Goal: Information Seeking & Learning: Find contact information

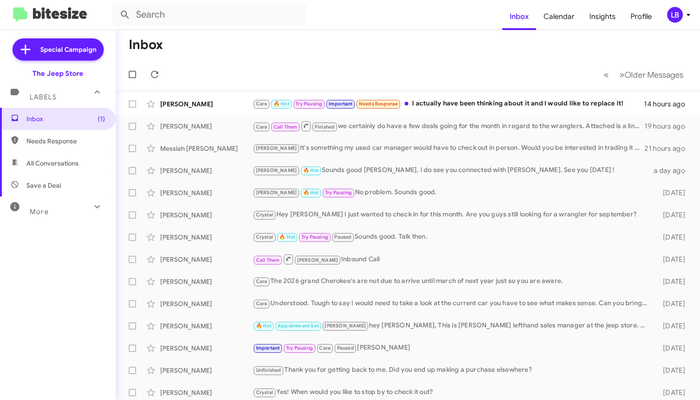
click at [446, 80] on mat-toolbar-row "« Previous » Next Older Messages" at bounding box center [408, 75] width 584 height 30
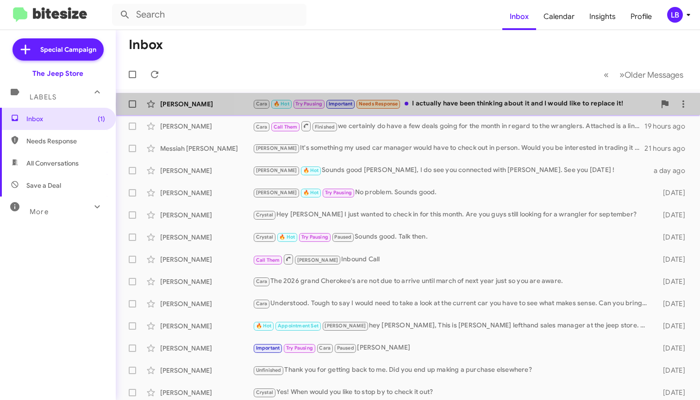
click at [463, 103] on div "Cara 🔥 Hot Try Pausing Important Needs Response I actually have been thinking a…" at bounding box center [454, 104] width 403 height 11
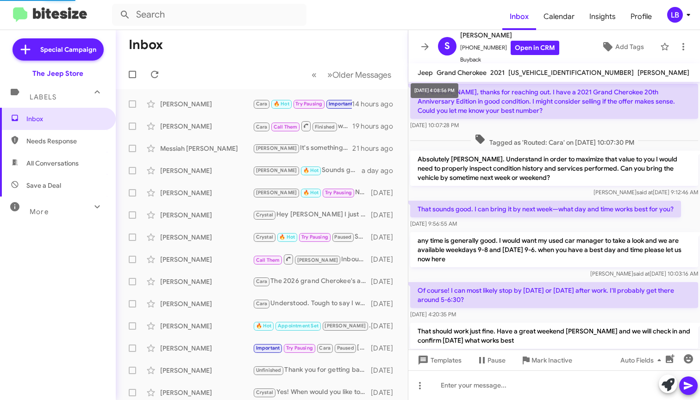
scroll to position [450, 0]
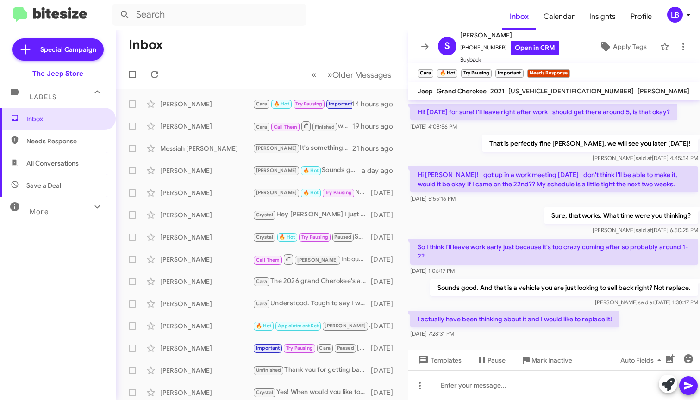
click at [486, 205] on div "Hi [PERSON_NAME]! I got up in a work meeting [DATE] I don't think I'll be able …" at bounding box center [554, 185] width 292 height 41
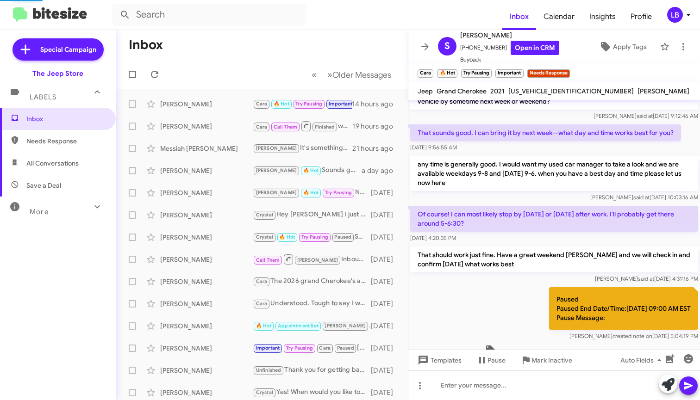
scroll to position [611, 0]
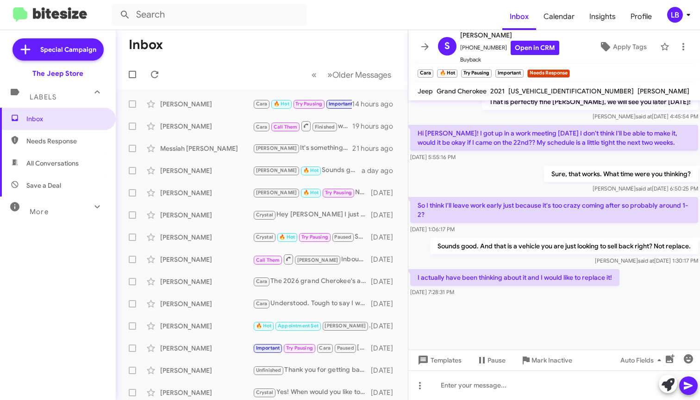
click at [239, 57] on mat-toolbar-row "Inbox" at bounding box center [262, 45] width 292 height 30
click at [493, 164] on div "Sure, that works. What time were you thinking? [PERSON_NAME] said at [DATE] 6:5…" at bounding box center [554, 179] width 292 height 31
drag, startPoint x: 494, startPoint y: 49, endPoint x: 466, endPoint y: 51, distance: 28.4
click at [466, 51] on span "[PHONE_NUMBER] Open in CRM" at bounding box center [509, 48] width 99 height 14
copy span "7324856216"
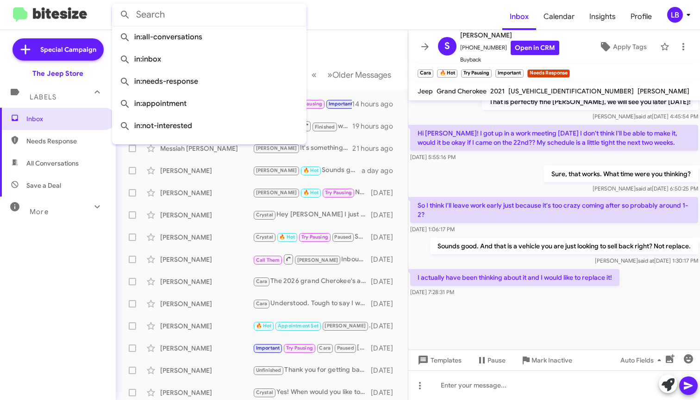
click at [232, 21] on input "text" at bounding box center [209, 15] width 194 height 22
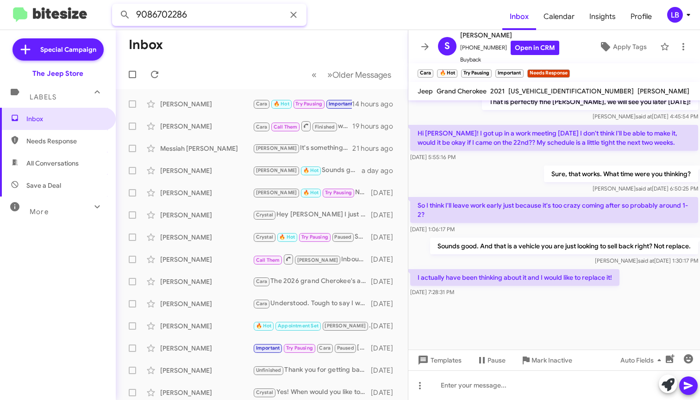
type input "9086702286"
click at [125, 15] on button at bounding box center [125, 15] width 19 height 19
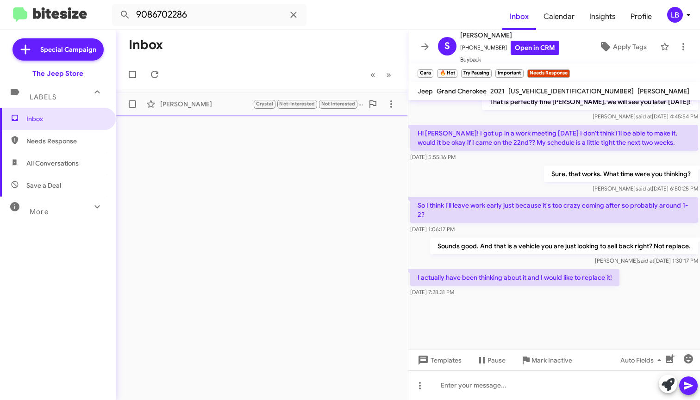
click at [192, 111] on div "[PERSON_NAME] [PERSON_NAME] Not-Interested Not Interested Thank you [PERSON_NAM…" at bounding box center [261, 104] width 277 height 19
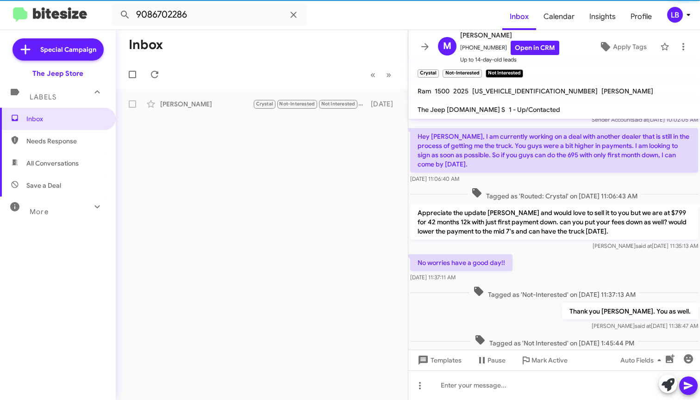
scroll to position [52, 0]
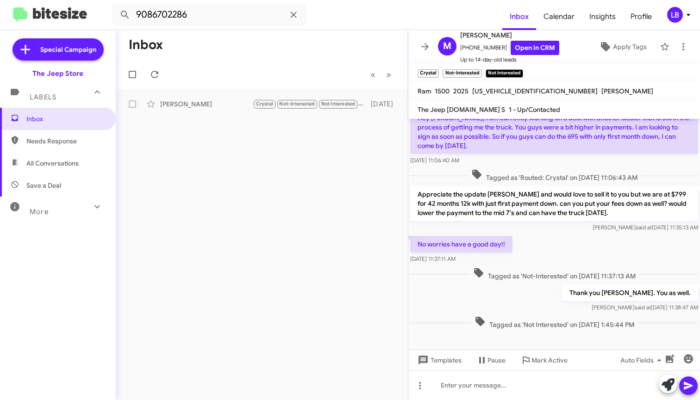
click at [587, 239] on div "No worries have a good day!! [DATE] 11:37:11 AM" at bounding box center [554, 249] width 292 height 31
click at [563, 251] on div "No worries have a good day!! [DATE] 11:37:11 AM" at bounding box center [554, 249] width 292 height 31
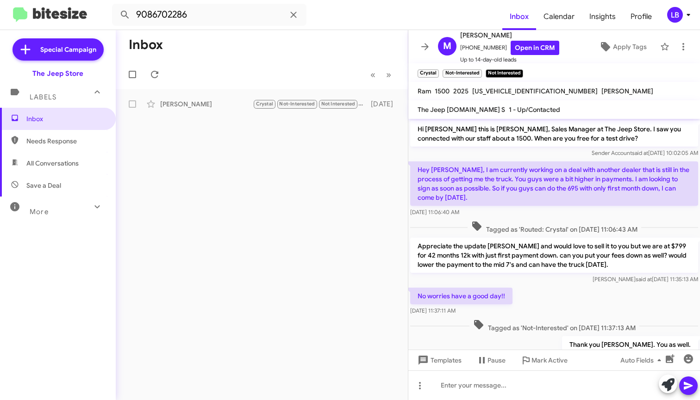
click at [515, 214] on div "[DATE] 11:06:40 AM" at bounding box center [554, 212] width 288 height 9
click at [223, 25] on input "9086702286" at bounding box center [209, 15] width 194 height 22
drag, startPoint x: 219, startPoint y: 19, endPoint x: 102, endPoint y: -1, distance: 118.4
click at [102, 0] on html "9086702286 Inbox Calendar Insights Profile LB Special Campaign The Jeep Store L…" at bounding box center [350, 200] width 700 height 400
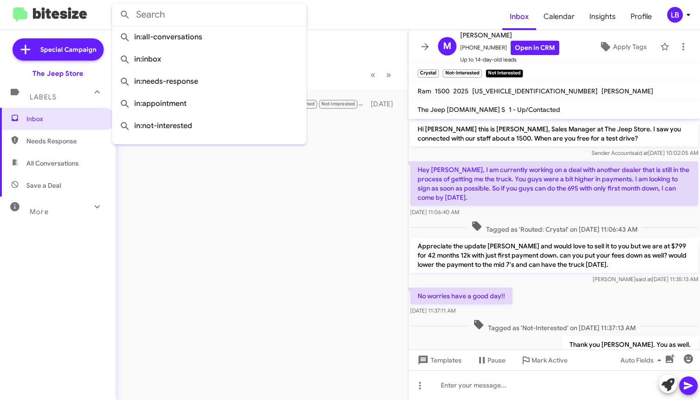
click at [125, 15] on button at bounding box center [125, 15] width 19 height 19
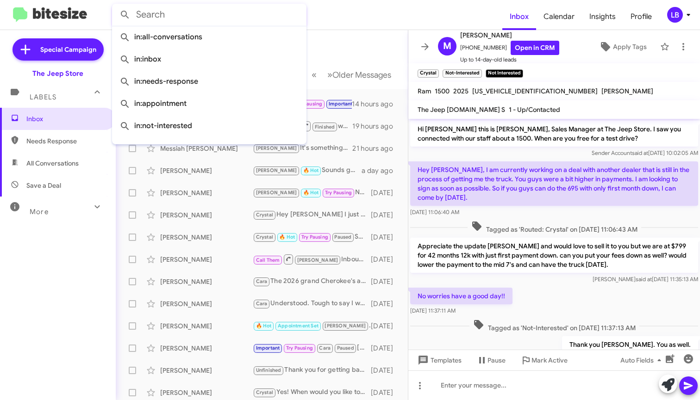
click at [528, 312] on div "No worries have a good day!! [DATE] 11:37:11 AM" at bounding box center [554, 301] width 292 height 31
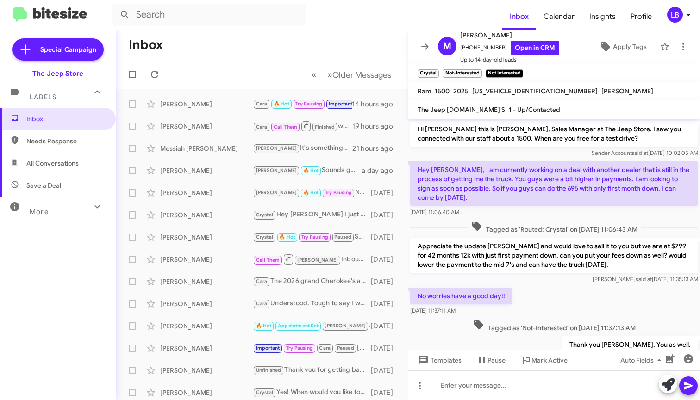
click at [585, 283] on div "[PERSON_NAME] said at [DATE] 11:35:13 AM" at bounding box center [554, 279] width 288 height 9
click at [591, 219] on div "Tagged as 'Routed: Crystal' on [DATE] 11:06:43 AM" at bounding box center [554, 227] width 292 height 17
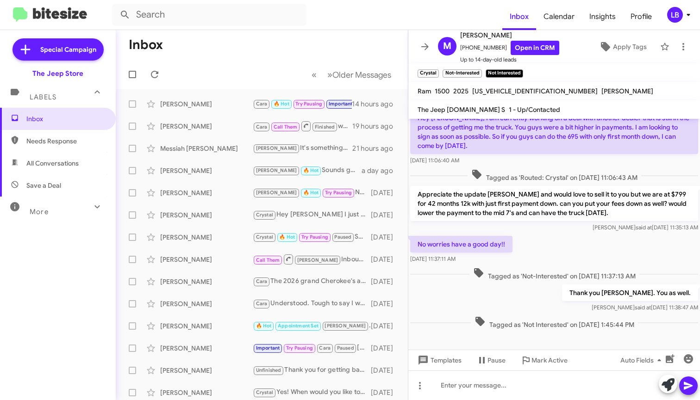
drag, startPoint x: 599, startPoint y: 218, endPoint x: 599, endPoint y: 205, distance: 13.0
click at [600, 208] on p "Appreciate the update [PERSON_NAME] and would love to sell it to you but we are…" at bounding box center [554, 203] width 288 height 35
click at [599, 189] on p "Appreciate the update [PERSON_NAME] and would love to sell it to you but we are…" at bounding box center [554, 203] width 288 height 35
click at [601, 185] on div "Appreciate the update [PERSON_NAME] and would love to sell it to you but we are…" at bounding box center [554, 209] width 292 height 50
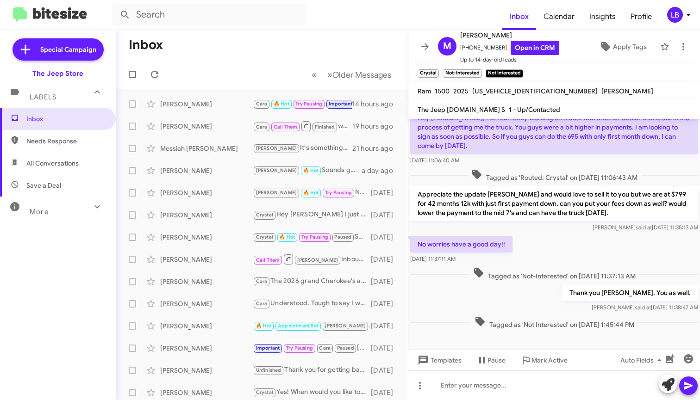
click at [541, 170] on span "Tagged as 'Routed: Crystal' on [DATE] 11:06:43 AM" at bounding box center [555, 175] width 174 height 13
click at [268, 63] on mat-toolbar-row "« Previous » Next Older Messages" at bounding box center [262, 75] width 292 height 30
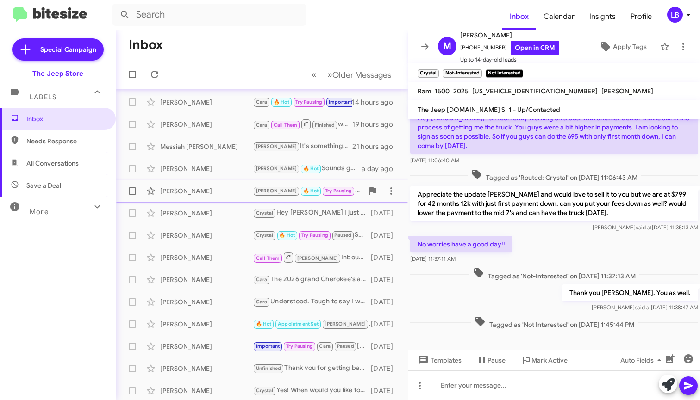
drag, startPoint x: 364, startPoint y: 50, endPoint x: 355, endPoint y: 197, distance: 148.0
click at [364, 50] on mat-toolbar-row "Inbox" at bounding box center [262, 45] width 292 height 30
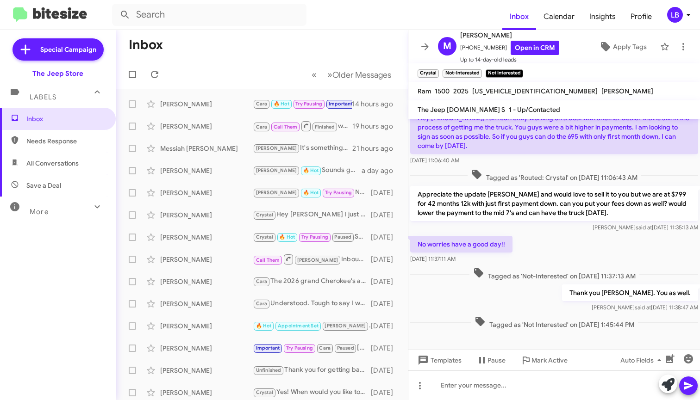
click at [352, 52] on mat-toolbar-row "Inbox" at bounding box center [262, 45] width 292 height 30
click at [206, 20] on input "text" at bounding box center [209, 15] width 194 height 22
type input "7322616172"
click at [125, 15] on button at bounding box center [125, 15] width 19 height 19
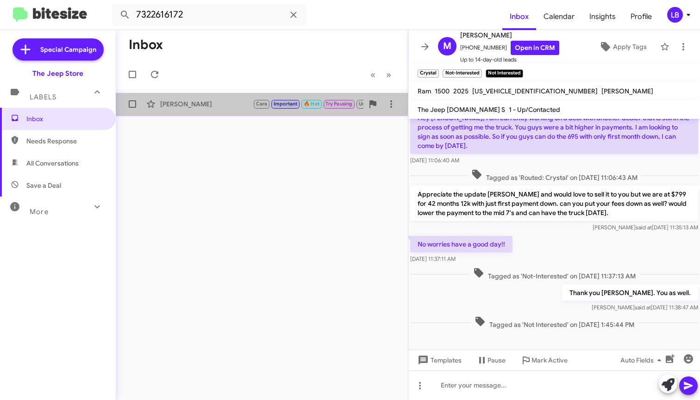
click at [210, 97] on div "[PERSON_NAME] [PERSON_NAME] Important 🔥 Hot Try Pausing Unpaused Alright [DATE]" at bounding box center [261, 104] width 277 height 19
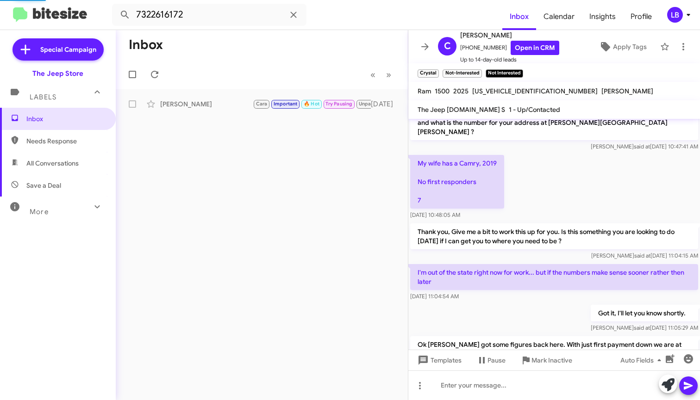
scroll to position [518, 0]
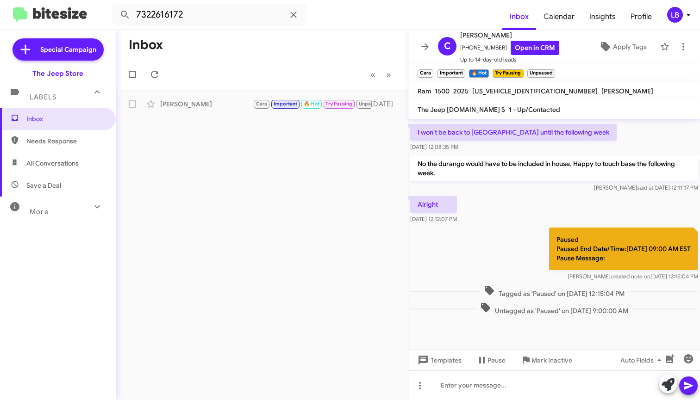
click at [633, 252] on p "Paused Paused End Date/Time:[DATE] 09:00 AM EST Pause Message:" at bounding box center [623, 249] width 149 height 43
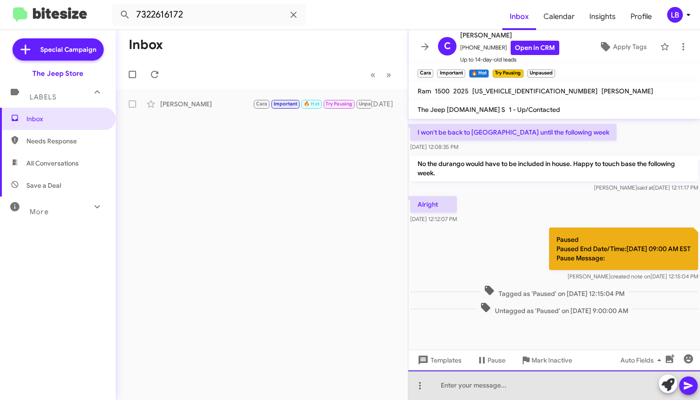
click at [488, 385] on div at bounding box center [554, 386] width 292 height 30
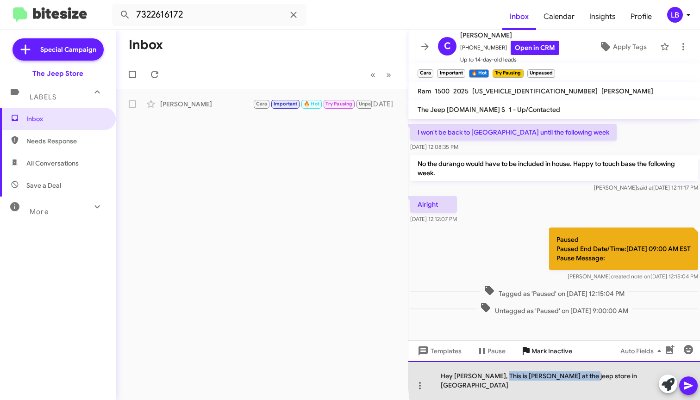
drag, startPoint x: 591, startPoint y: 386, endPoint x: 541, endPoint y: 360, distance: 56.3
click at [491, 386] on div "Hey [PERSON_NAME], This is [PERSON_NAME] at the jeep store in [GEOGRAPHIC_DATA]" at bounding box center [554, 381] width 292 height 39
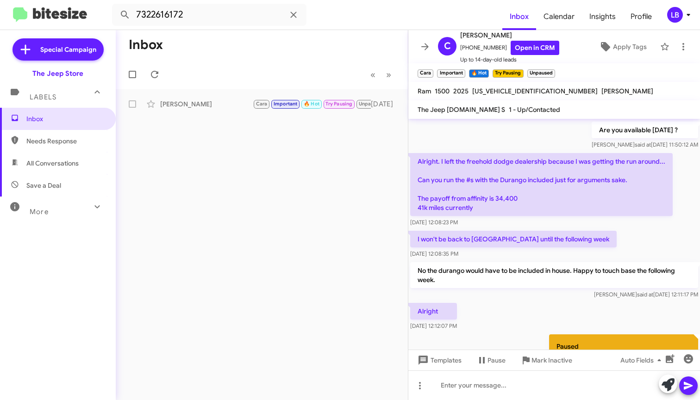
scroll to position [1278, 0]
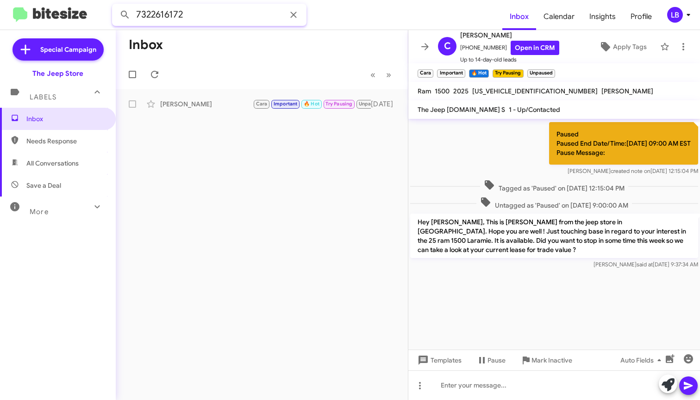
click at [238, 7] on input "7322616172" at bounding box center [209, 15] width 194 height 22
click at [28, 0] on html "7322616172 Inbox Calendar Insights Profile LB Special Campaign The Jeep Store L…" at bounding box center [350, 200] width 700 height 400
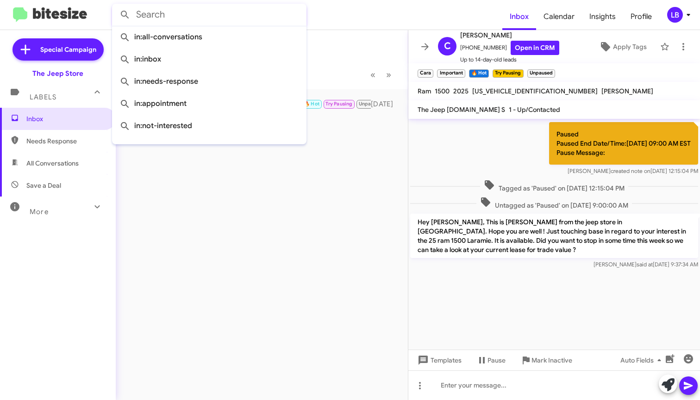
click at [125, 15] on button at bounding box center [125, 15] width 19 height 19
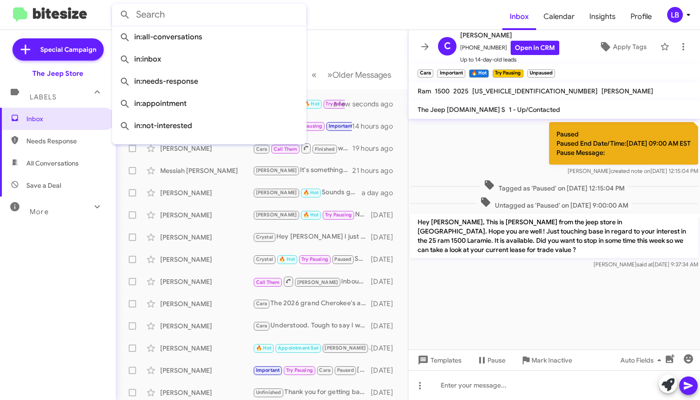
click at [355, 55] on mat-toolbar-row "Inbox" at bounding box center [262, 45] width 292 height 30
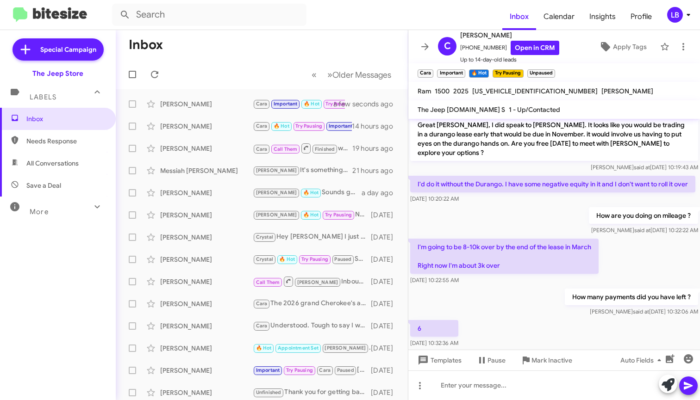
scroll to position [1271, 0]
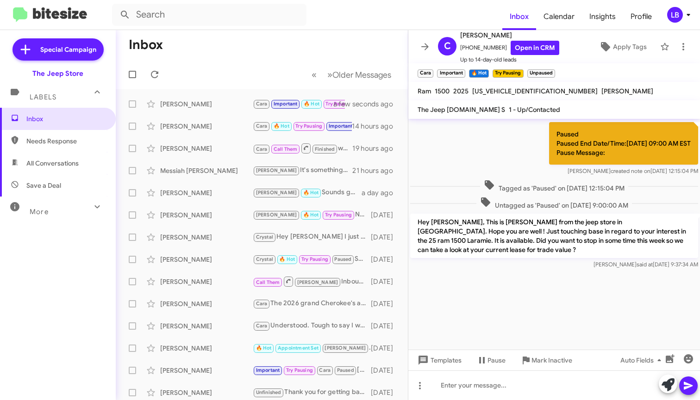
click at [470, 151] on div "Paused Paused End Date/Time:[DATE] 09:00 AM EST Pause Message: [PERSON_NAME] cr…" at bounding box center [554, 148] width 292 height 57
click at [285, 59] on mat-toolbar-row "Inbox" at bounding box center [262, 45] width 292 height 30
click at [225, 19] on input "text" at bounding box center [209, 15] width 194 height 22
type input "5"
type input "5168069428"
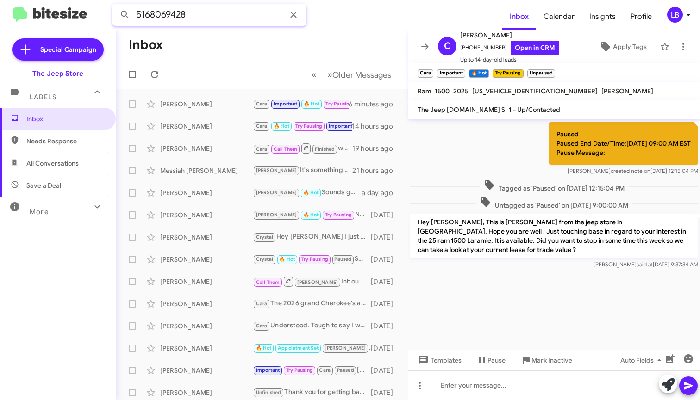
click at [125, 15] on button at bounding box center [125, 15] width 19 height 19
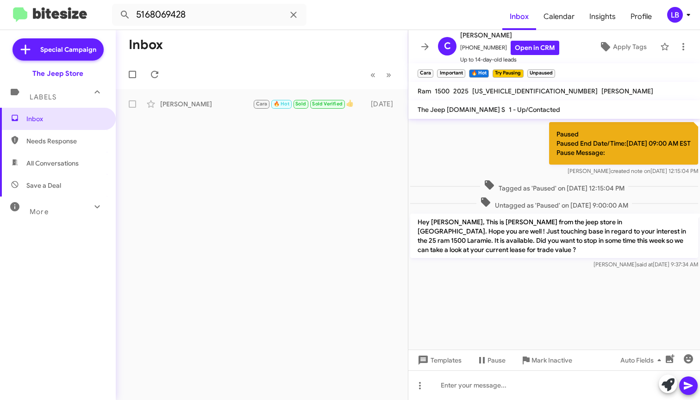
drag, startPoint x: 461, startPoint y: 158, endPoint x: 394, endPoint y: 132, distance: 71.5
click at [455, 156] on div "Paused Paused End Date/Time:[DATE] 09:00 AM EST Pause Message: [PERSON_NAME] cr…" at bounding box center [554, 148] width 292 height 57
click at [191, 101] on div "[PERSON_NAME]" at bounding box center [206, 104] width 93 height 9
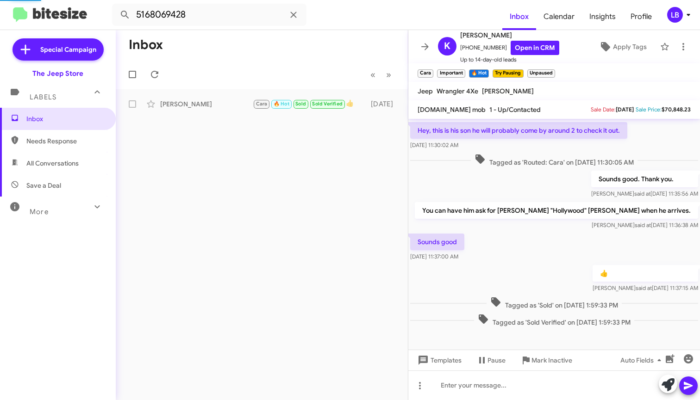
scroll to position [39, 0]
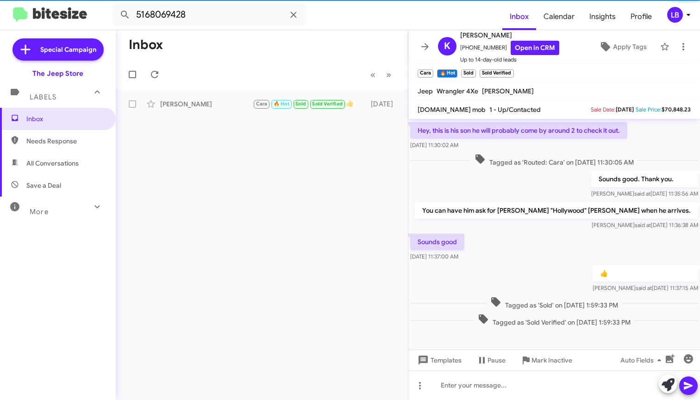
click at [575, 194] on div "Sounds good. Thank you. [PERSON_NAME] said at [DATE] 11:35:56 AM" at bounding box center [554, 184] width 292 height 31
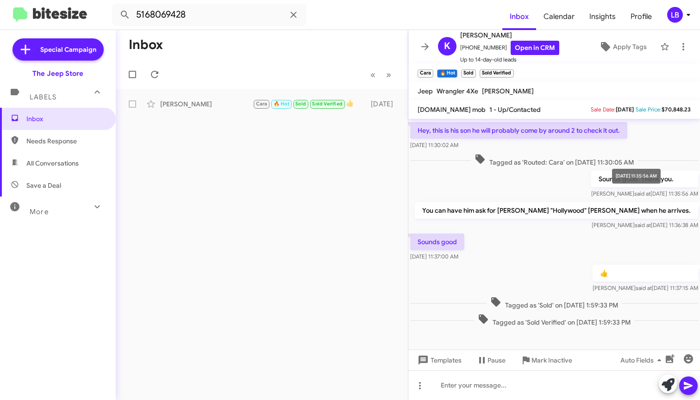
click at [596, 191] on span "[PERSON_NAME] said at [DATE] 11:35:56 AM" at bounding box center [644, 193] width 107 height 7
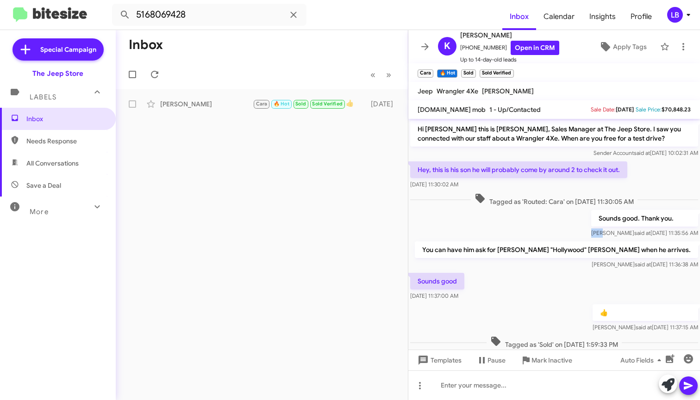
drag, startPoint x: 600, startPoint y: 194, endPoint x: 592, endPoint y: 194, distance: 7.9
click at [592, 194] on div "Hi [PERSON_NAME] this is [PERSON_NAME], Sales Manager at The Jeep Store. I saw …" at bounding box center [554, 243] width 292 height 249
click at [590, 194] on span "Tagged as 'Routed: Cara' on [DATE] 11:30:05 AM" at bounding box center [554, 199] width 167 height 13
click at [608, 196] on span "Tagged as 'Routed: Cara' on [DATE] 11:30:05 AM" at bounding box center [554, 199] width 167 height 13
click at [627, 200] on span "Tagged as 'Routed: Cara' on [DATE] 11:30:05 AM" at bounding box center [554, 199] width 167 height 13
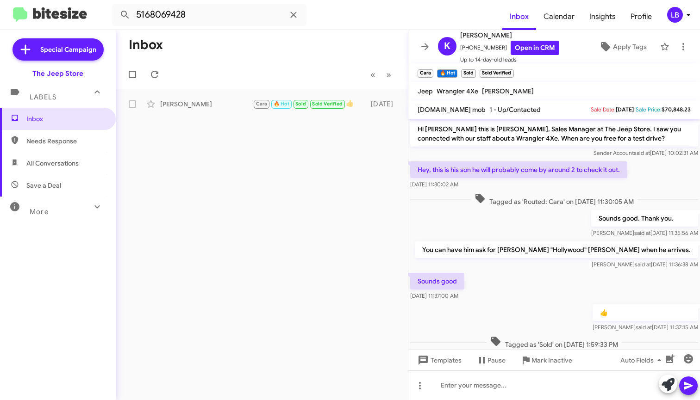
click at [172, 50] on mat-toolbar-row "Inbox" at bounding box center [262, 45] width 292 height 30
click at [212, 97] on div "[PERSON_NAME] 🔥 Hot Sold Sold Verified 👍 [DATE]" at bounding box center [261, 104] width 277 height 19
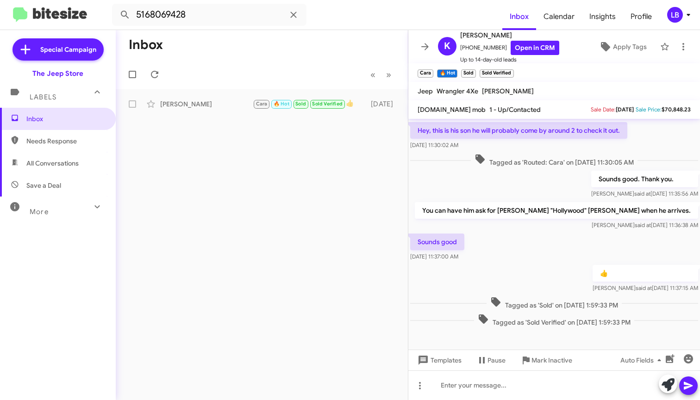
click at [540, 181] on div "Sounds good. Thank you. [PERSON_NAME] said at [DATE] 11:35:56 AM" at bounding box center [554, 184] width 292 height 31
drag, startPoint x: 496, startPoint y: 49, endPoint x: 466, endPoint y: 54, distance: 30.5
click at [466, 54] on span "[PHONE_NUMBER] Open in CRM" at bounding box center [509, 48] width 99 height 14
copy span "5168069428"
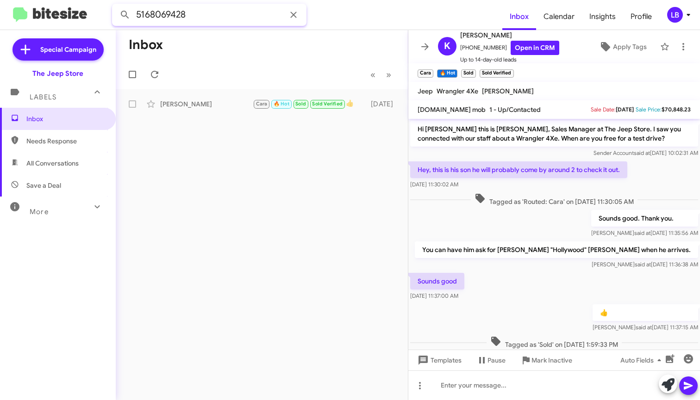
click at [209, 13] on input "5168069428" at bounding box center [209, 15] width 194 height 22
click at [107, 0] on html "5168069428 Inbox Calendar Insights Profile LB Special Campaign The Jeep Store L…" at bounding box center [350, 200] width 700 height 400
type input "5168069539"
click at [125, 15] on button at bounding box center [125, 15] width 19 height 19
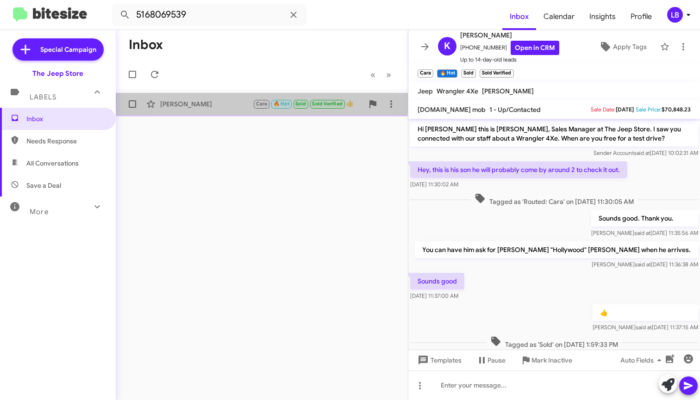
click at [221, 100] on div "[PERSON_NAME]" at bounding box center [206, 104] width 93 height 9
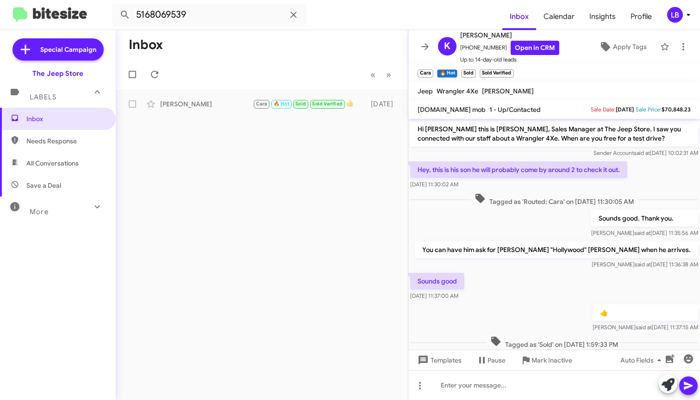
click at [217, 65] on mat-toolbar-row "« Previous » Next" at bounding box center [262, 75] width 292 height 30
click at [109, 1] on mat-toolbar "5168069539 Inbox Calendar Insights Profile LB" at bounding box center [350, 15] width 700 height 30
click at [237, 37] on mat-toolbar-row "Inbox" at bounding box center [262, 45] width 292 height 30
click at [210, 20] on input "5168069539" at bounding box center [209, 15] width 194 height 22
drag, startPoint x: 168, startPoint y: 12, endPoint x: -4, endPoint y: -12, distance: 173.9
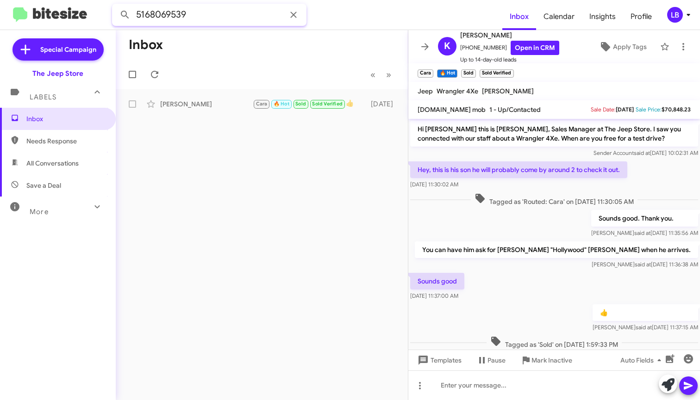
click at [0, 0] on html "5168069539 Inbox Calendar Insights Profile LB Special Campaign The Jeep Store L…" at bounding box center [350, 200] width 700 height 400
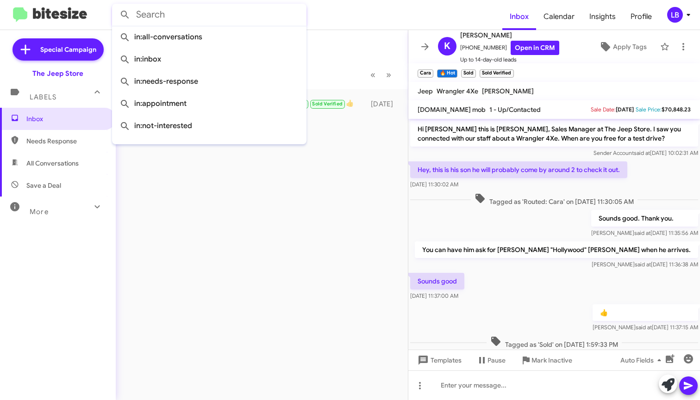
click at [125, 15] on button at bounding box center [125, 15] width 19 height 19
click at [354, 50] on mat-toolbar-row "Inbox" at bounding box center [262, 45] width 292 height 30
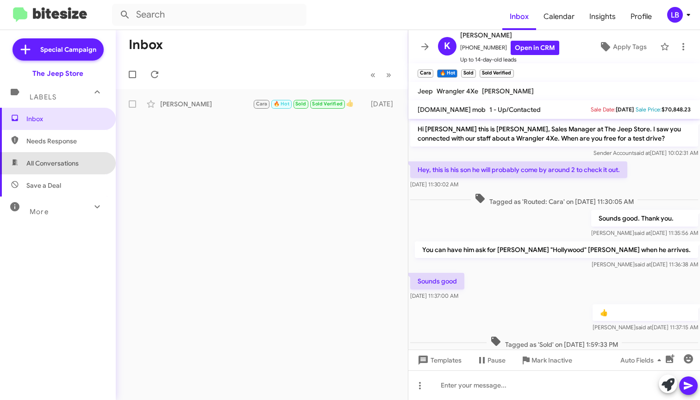
click at [78, 169] on span "All Conversations" at bounding box center [58, 163] width 116 height 22
type input "in:all-conversations"
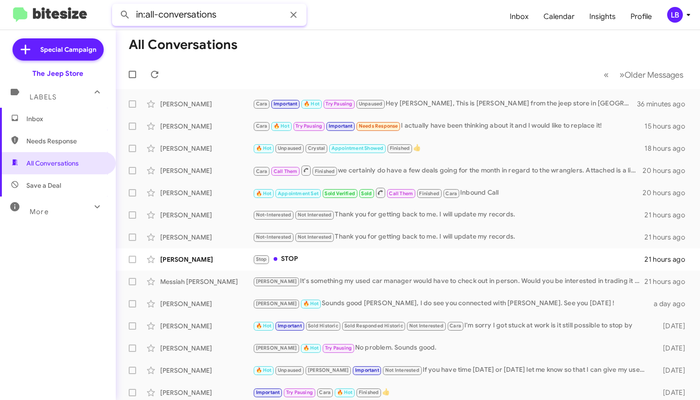
click at [218, 9] on input "in:all-conversations" at bounding box center [209, 15] width 194 height 22
click at [231, 12] on input "in:all-conversations" at bounding box center [209, 15] width 194 height 22
drag, startPoint x: 231, startPoint y: 12, endPoint x: 94, endPoint y: -14, distance: 139.4
click at [94, 0] on html "in:all-conversations Inbox Calendar Insights Profile LB Special Campaign The Je…" at bounding box center [350, 200] width 700 height 400
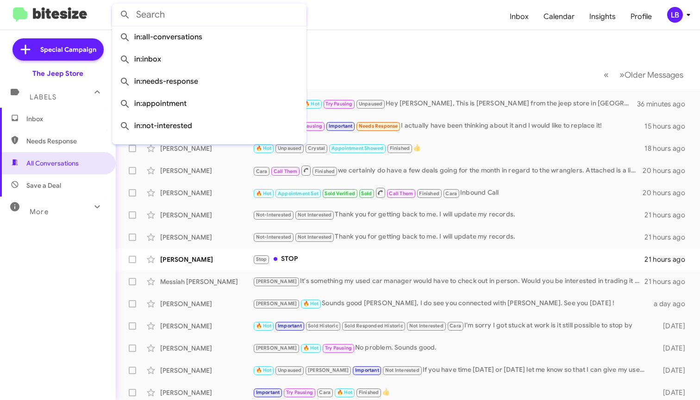
paste input "2032524736"
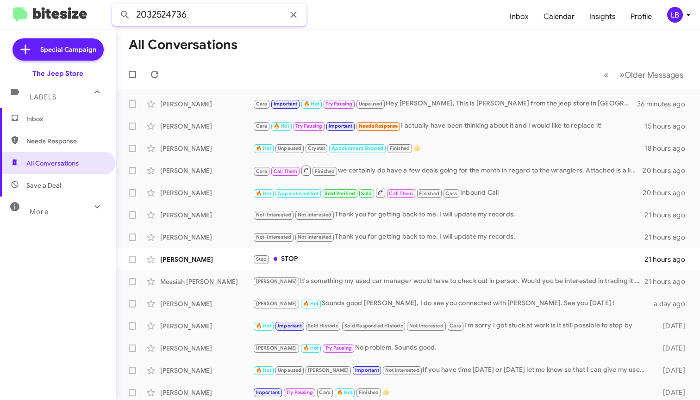
click at [125, 15] on button at bounding box center [125, 15] width 19 height 19
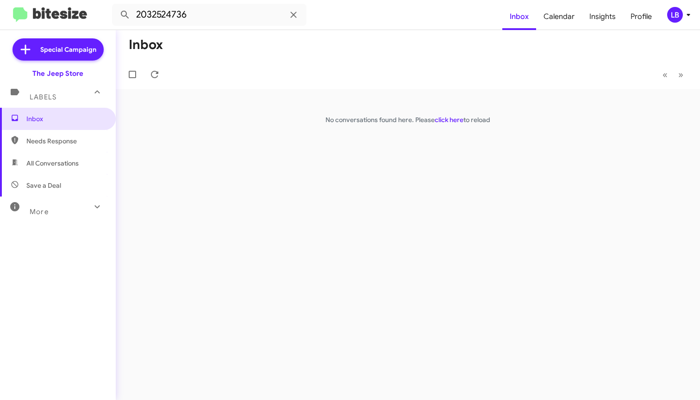
drag, startPoint x: 359, startPoint y: 60, endPoint x: 249, endPoint y: 86, distance: 112.4
click at [359, 59] on mat-toolbar "Inbox « Previous » Next" at bounding box center [408, 59] width 584 height 59
click at [56, 164] on span "All Conversations" at bounding box center [52, 163] width 52 height 9
type input "in:all-conversations"
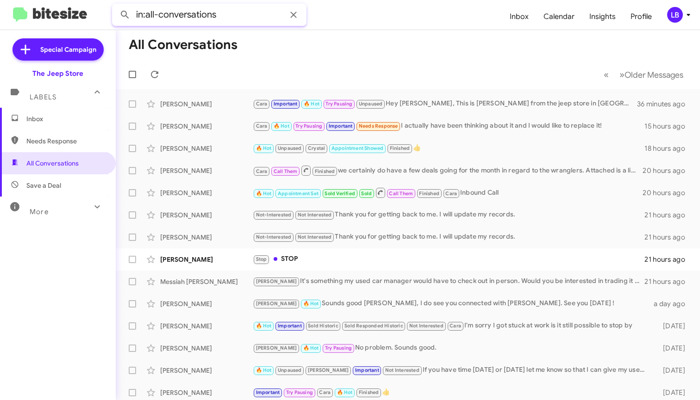
click at [246, 20] on input "in:all-conversations" at bounding box center [209, 15] width 194 height 22
drag, startPoint x: 168, startPoint y: -2, endPoint x: 47, endPoint y: -26, distance: 123.1
click at [47, 0] on html "in:all-conversations Inbox Calendar Insights Profile LB Special Campaign The Je…" at bounding box center [350, 200] width 700 height 400
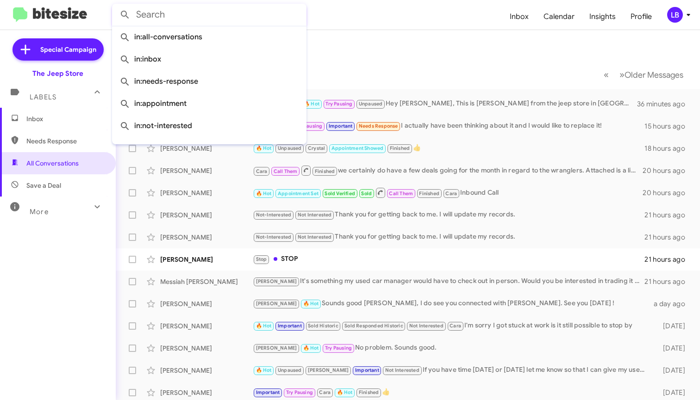
paste input "2032524736"
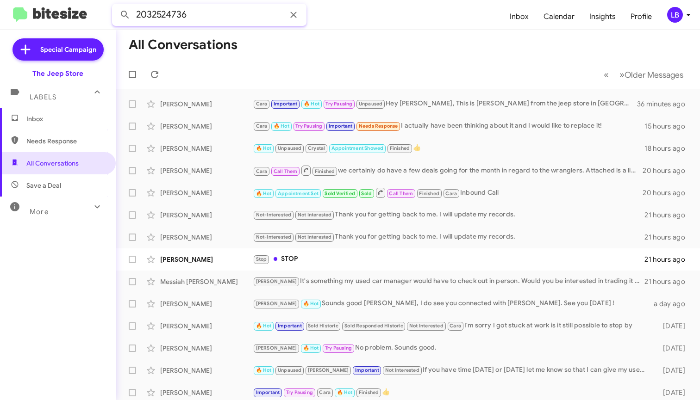
click at [125, 15] on button at bounding box center [125, 15] width 19 height 19
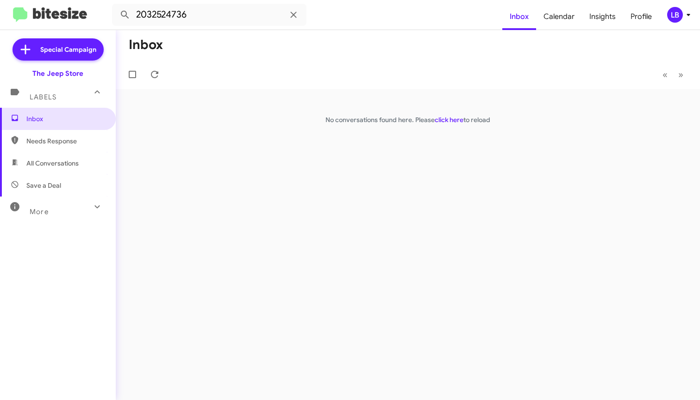
click at [243, 42] on mat-toolbar-row "Inbox" at bounding box center [408, 45] width 584 height 30
click at [233, 23] on input "2032524736" at bounding box center [209, 15] width 194 height 22
drag, startPoint x: 194, startPoint y: 6, endPoint x: 30, endPoint y: -26, distance: 167.9
click at [30, 0] on html "2032524736 Inbox Calendar Insights Profile LB Special Campaign The Jeep Store L…" at bounding box center [350, 200] width 700 height 400
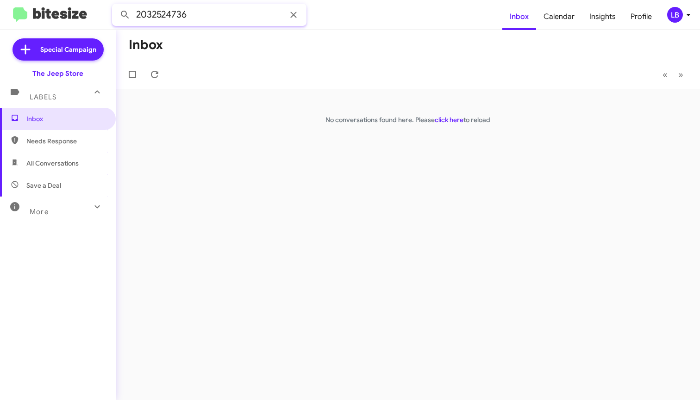
type input "4"
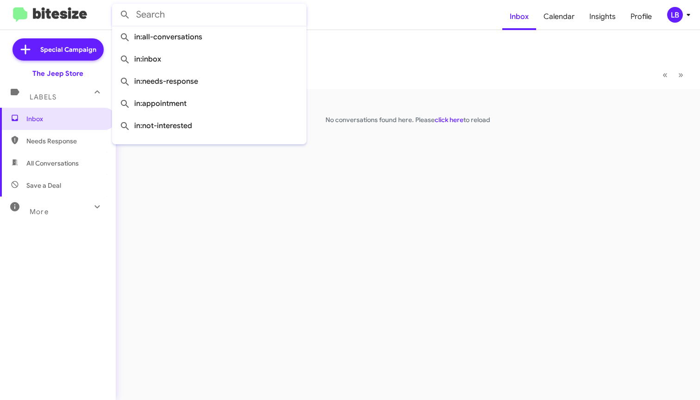
paste input "2032524736"
type input "2032524736"
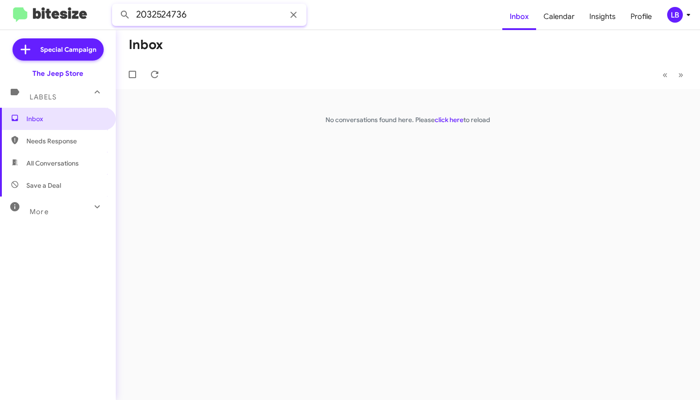
click at [125, 15] on button at bounding box center [125, 15] width 19 height 19
click at [424, 54] on mat-toolbar-row "Inbox" at bounding box center [408, 45] width 584 height 30
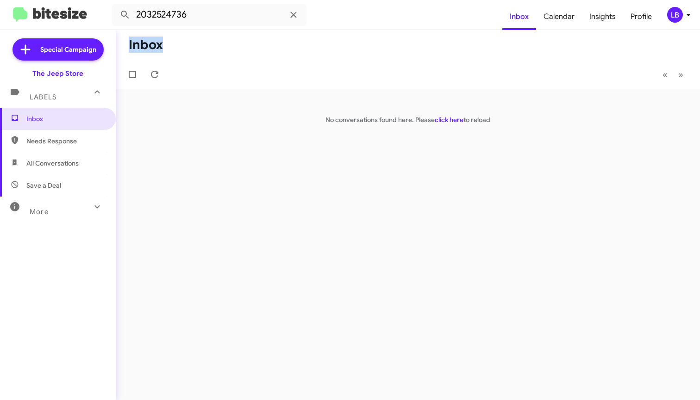
click at [424, 54] on mat-toolbar-row "Inbox" at bounding box center [408, 45] width 584 height 30
click at [238, 52] on mat-toolbar-row "Inbox" at bounding box center [408, 45] width 584 height 30
click at [336, 41] on mat-toolbar-row "Inbox" at bounding box center [408, 45] width 584 height 30
drag, startPoint x: 244, startPoint y: 12, endPoint x: 129, endPoint y: -32, distance: 123.3
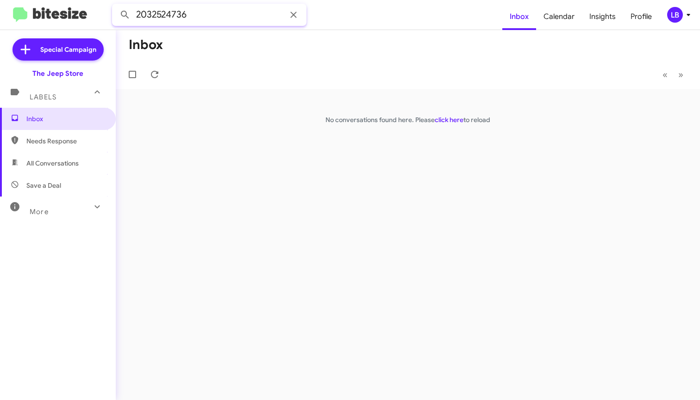
click at [129, 0] on html "2032524736 Inbox Calendar Insights Profile LB Special Campaign The Jeep Store L…" at bounding box center [350, 200] width 700 height 400
type input "[PERSON_NAME]"
click at [125, 15] on button at bounding box center [125, 15] width 19 height 19
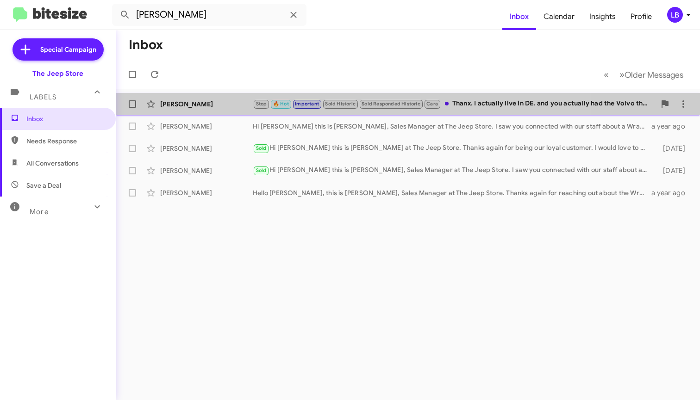
click at [234, 108] on div "[PERSON_NAME]" at bounding box center [206, 104] width 93 height 9
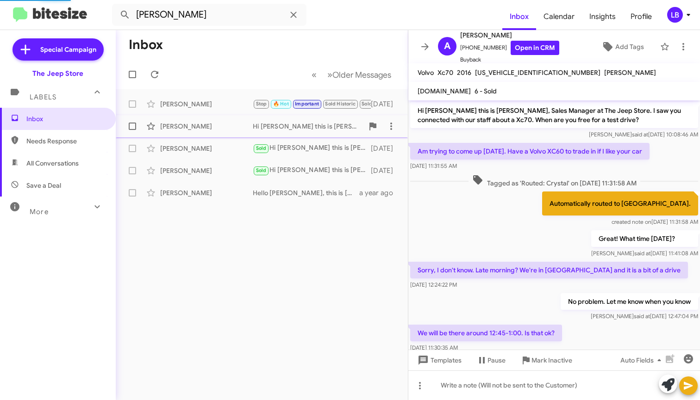
scroll to position [301, 0]
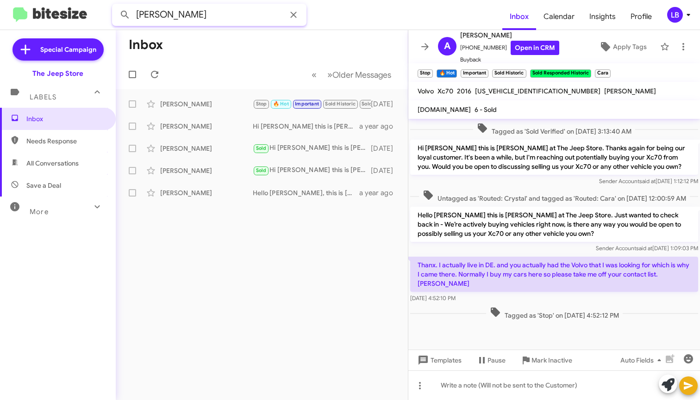
drag, startPoint x: 180, startPoint y: 8, endPoint x: 142, endPoint y: -1, distance: 39.5
click at [142, 0] on html "[PERSON_NAME] Inbox Calendar Insights Profile LB Special Campaign The Jeep Stor…" at bounding box center [350, 200] width 700 height 400
type input "9178291099"
click at [125, 15] on button at bounding box center [125, 15] width 19 height 19
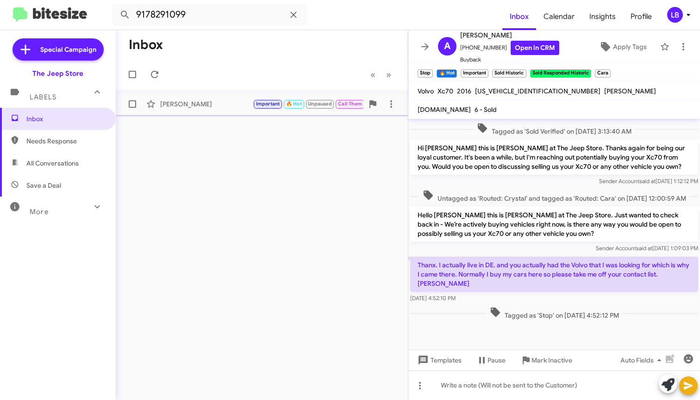
click at [168, 98] on div "[PERSON_NAME] Important 🔥 Hot Unpaused Call Them Cara 👍 [DATE]" at bounding box center [261, 104] width 277 height 19
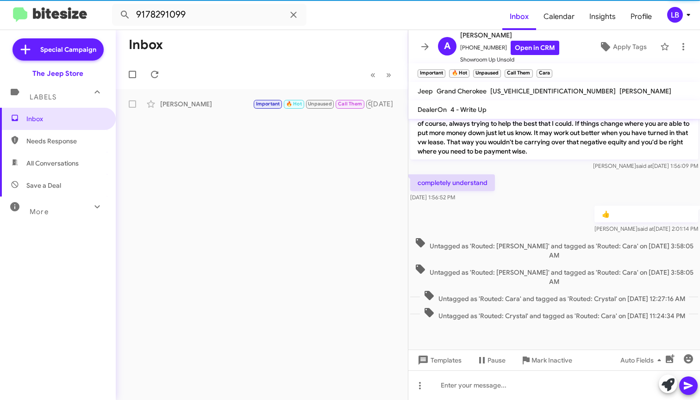
scroll to position [1860, 0]
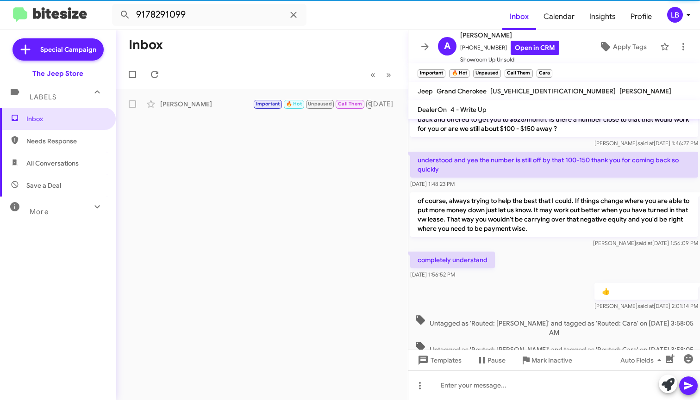
click at [539, 219] on div "of course, always trying to help the best that I could. If things change where …" at bounding box center [554, 220] width 292 height 59
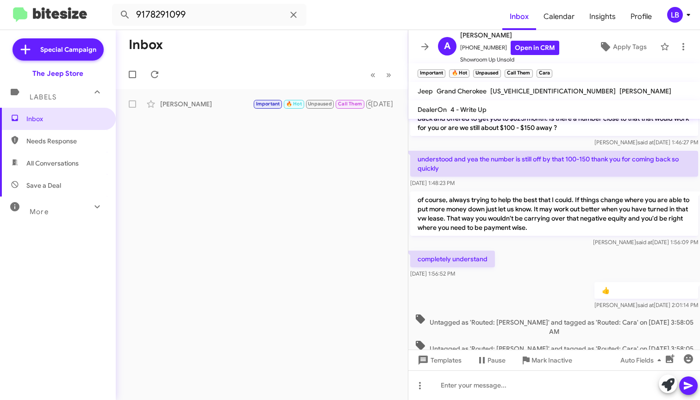
scroll to position [1942, 0]
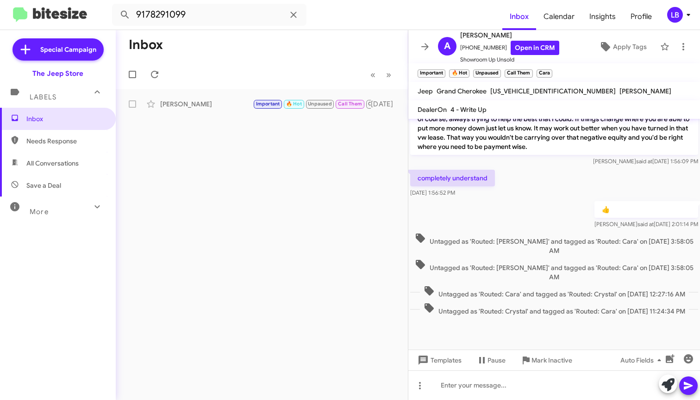
click at [556, 200] on div "completely understand [DATE] 1:56:52 PM" at bounding box center [554, 183] width 292 height 31
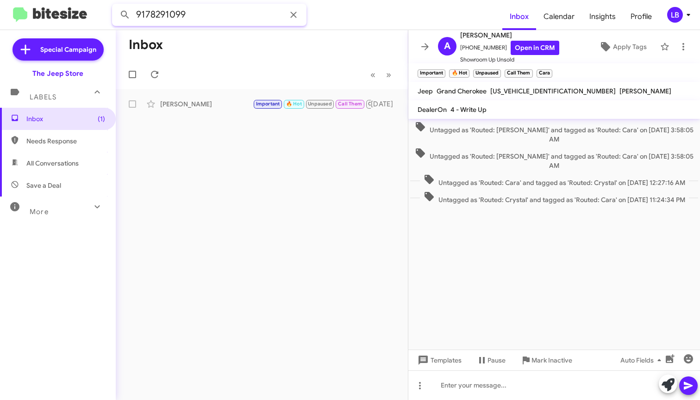
click at [222, 19] on input "9178291099" at bounding box center [209, 15] width 194 height 22
click at [97, 0] on html "9178291099 Inbox Calendar Insights Profile LB Special Campaign The Jeep Store L…" at bounding box center [350, 200] width 700 height 400
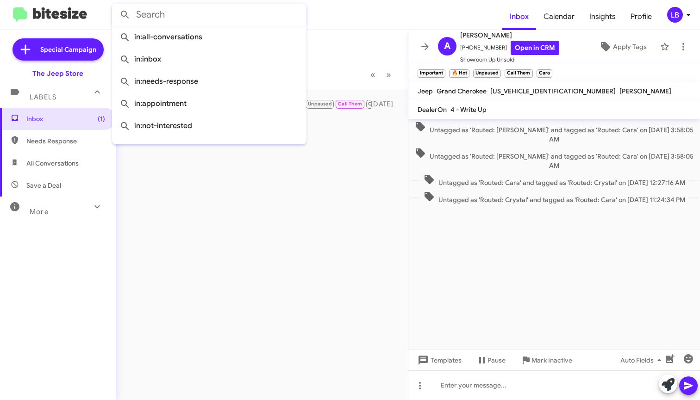
click at [125, 15] on button at bounding box center [125, 15] width 19 height 19
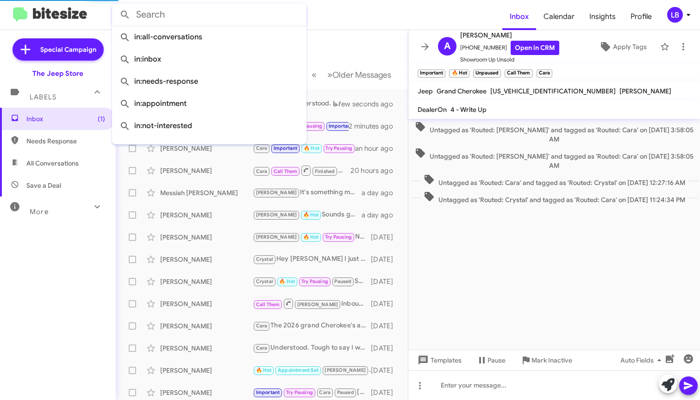
click at [359, 38] on mat-toolbar-row "Inbox" at bounding box center [262, 45] width 292 height 30
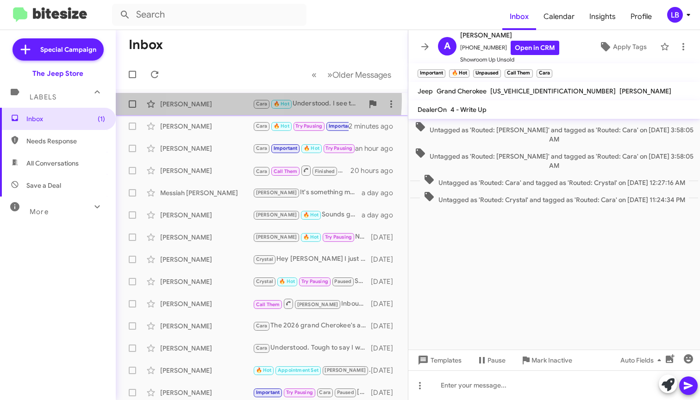
click at [225, 99] on div "[PERSON_NAME] [PERSON_NAME] 🔥 Hot Understood. I see that on file now. Thank you…" at bounding box center [261, 104] width 277 height 19
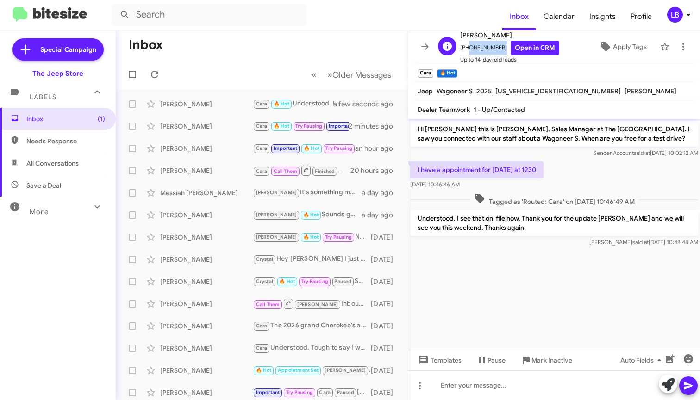
drag, startPoint x: 496, startPoint y: 47, endPoint x: 466, endPoint y: 52, distance: 30.5
click at [466, 52] on span "[PHONE_NUMBER] Open in CRM" at bounding box center [509, 48] width 99 height 14
copy span "7324234218"
click at [571, 203] on span "Tagged as 'Routed: Cara' on [DATE] 10:46:49 AM" at bounding box center [554, 199] width 168 height 13
click at [623, 186] on div "I have a appointment for [DATE] at 1230 [DATE] 10:46:46 AM" at bounding box center [554, 175] width 292 height 31
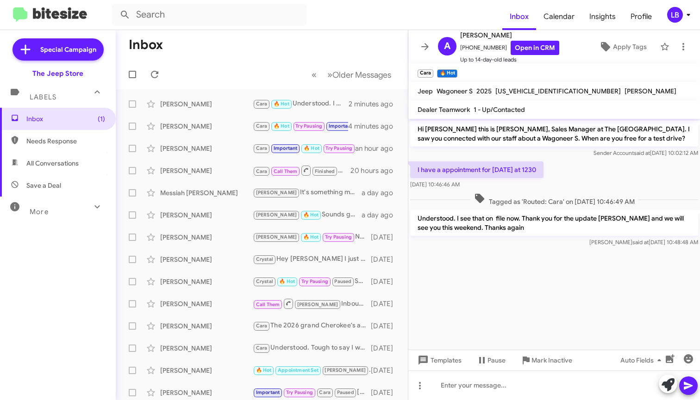
drag, startPoint x: 217, startPoint y: 53, endPoint x: 210, endPoint y: 47, distance: 9.2
click at [218, 57] on mat-toolbar-row "Inbox" at bounding box center [262, 45] width 292 height 30
click at [200, 26] on mat-toolbar "Inbox Calendar Insights Profile LB" at bounding box center [350, 15] width 700 height 30
click at [200, 16] on input "text" at bounding box center [209, 15] width 194 height 22
type input "7328045124"
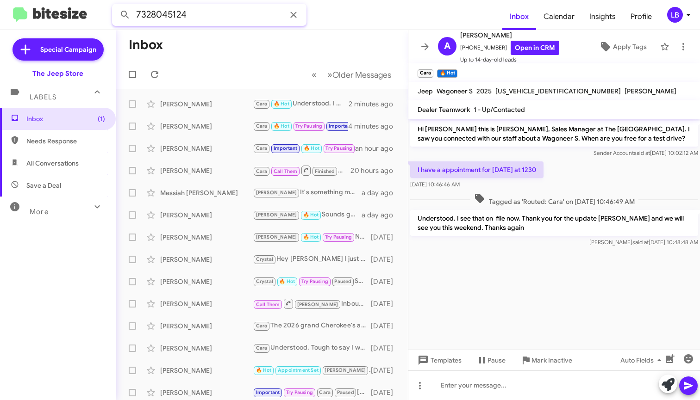
click at [125, 15] on button at bounding box center [125, 15] width 19 height 19
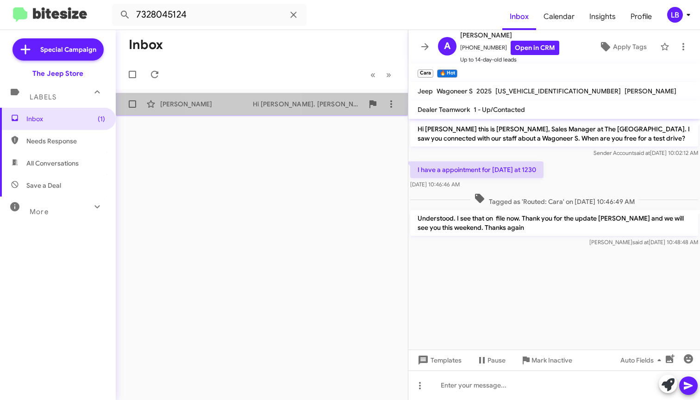
click at [237, 110] on div "[PERSON_NAME] Hi [PERSON_NAME]. [PERSON_NAME] here from The Jeep Store again. W…" at bounding box center [261, 104] width 277 height 19
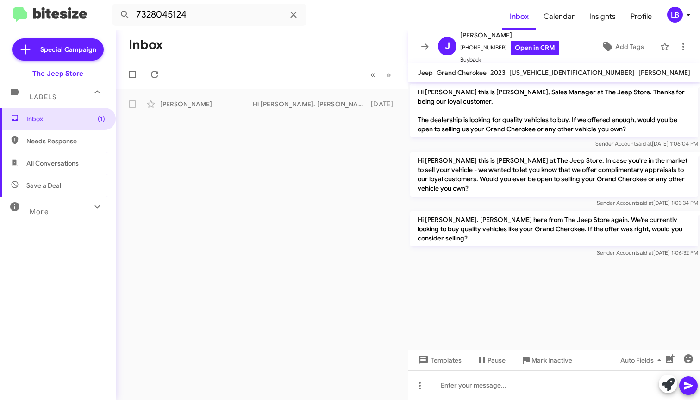
click at [278, 53] on mat-toolbar-row "Inbox" at bounding box center [262, 45] width 292 height 30
click at [228, 23] on input "7328045124" at bounding box center [209, 15] width 194 height 22
drag, startPoint x: 190, startPoint y: 15, endPoint x: 76, endPoint y: -4, distance: 115.4
click at [76, 0] on html "7328045124 Inbox Calendar Insights Profile LB Special Campaign The Jeep Store L…" at bounding box center [350, 200] width 700 height 400
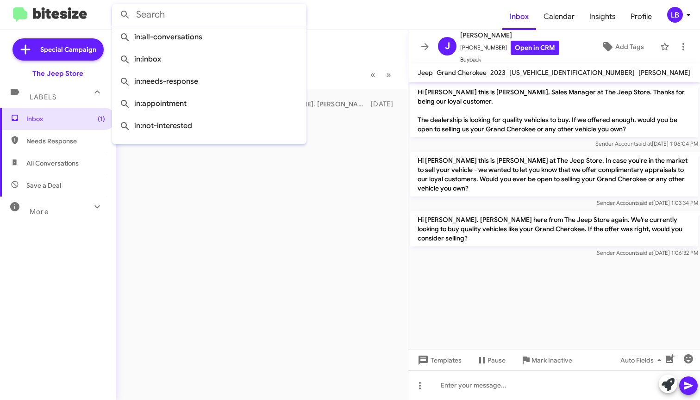
click at [125, 15] on button at bounding box center [125, 15] width 19 height 19
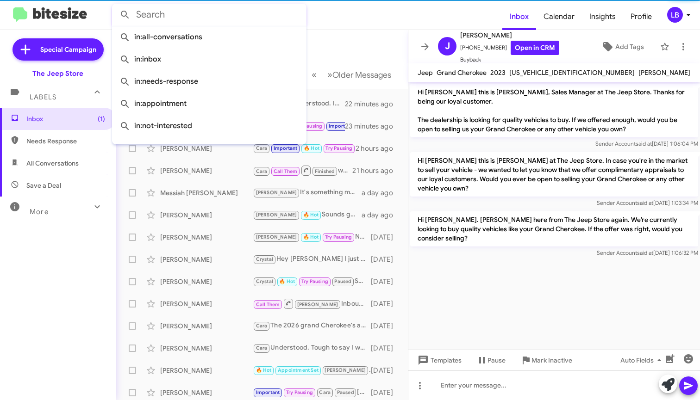
click at [380, 51] on mat-toolbar-row "Inbox" at bounding box center [262, 45] width 292 height 30
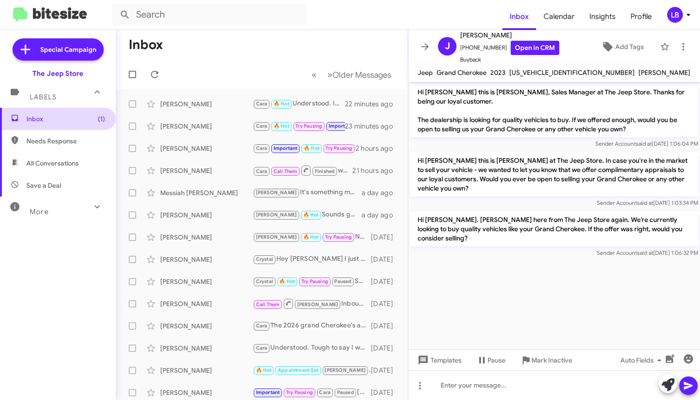
click at [66, 110] on span "Inbox (1)" at bounding box center [58, 119] width 116 height 22
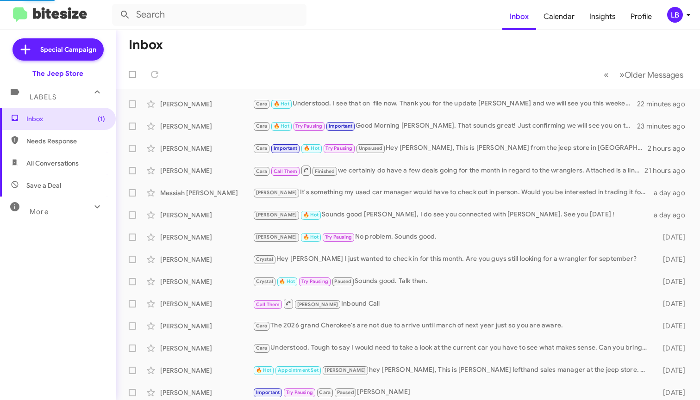
click at [257, 83] on mat-toolbar-row "« Previous » Next Older Messages" at bounding box center [408, 75] width 584 height 30
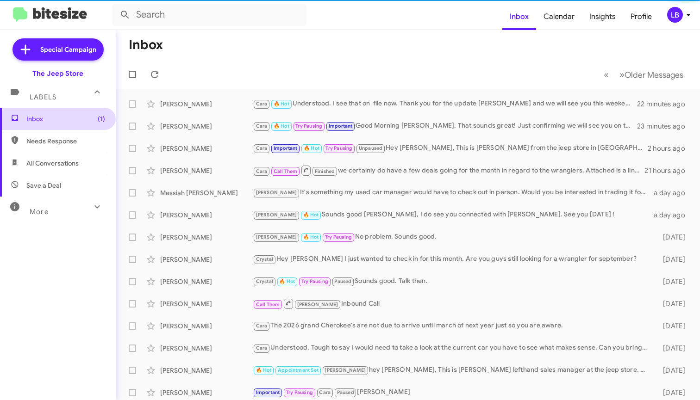
click at [71, 123] on span "Inbox (1)" at bounding box center [65, 118] width 79 height 9
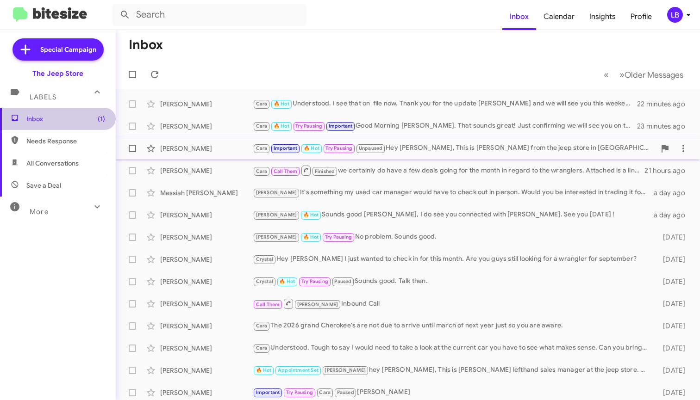
scroll to position [137, 0]
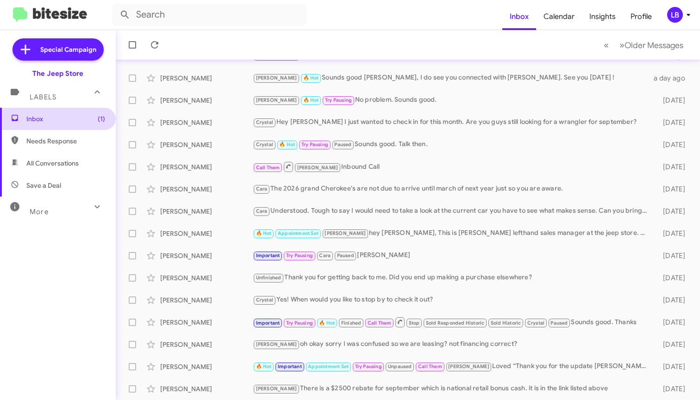
click at [80, 123] on span "Inbox (1)" at bounding box center [65, 118] width 79 height 9
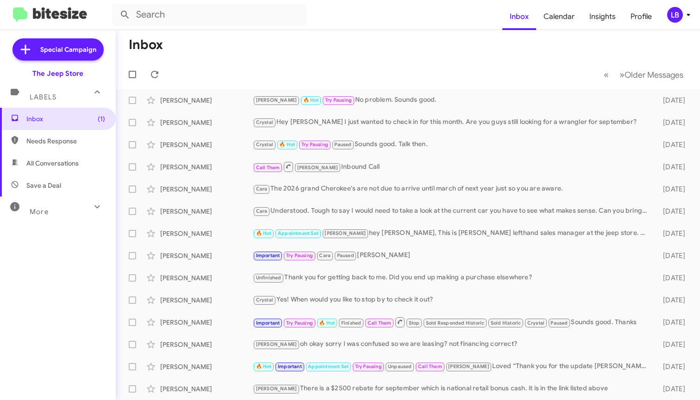
scroll to position [0, 0]
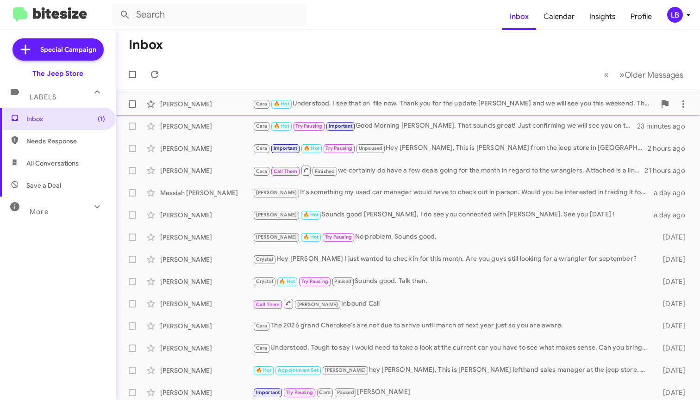
click at [271, 99] on span "🔥 Hot" at bounding box center [281, 103] width 22 height 8
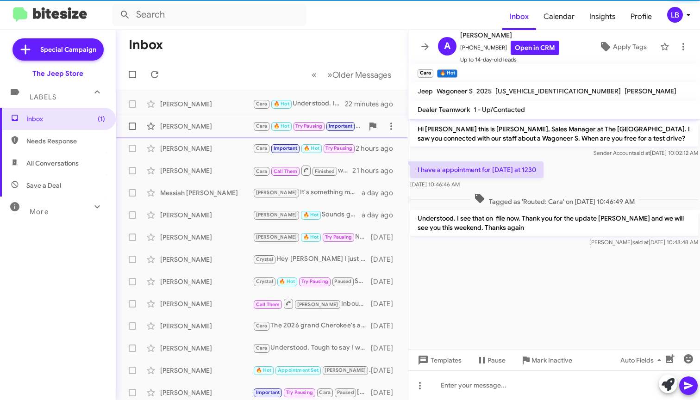
drag, startPoint x: 605, startPoint y: 175, endPoint x: 399, endPoint y: 121, distance: 213.4
click at [596, 173] on div "I have a appointment for [DATE] at 1230 [DATE] 10:46:46 AM" at bounding box center [554, 175] width 292 height 31
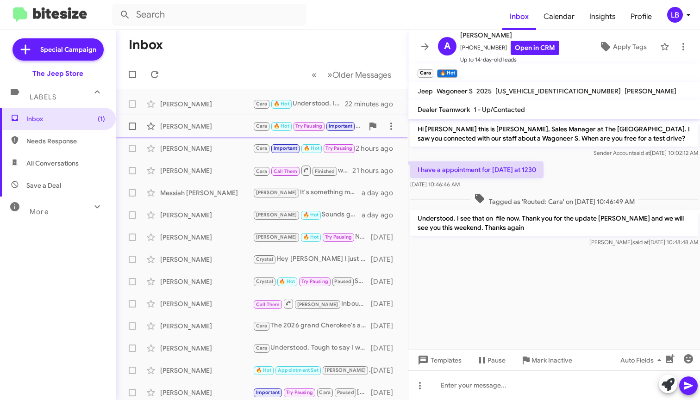
click at [209, 131] on div "[PERSON_NAME]" at bounding box center [206, 126] width 93 height 9
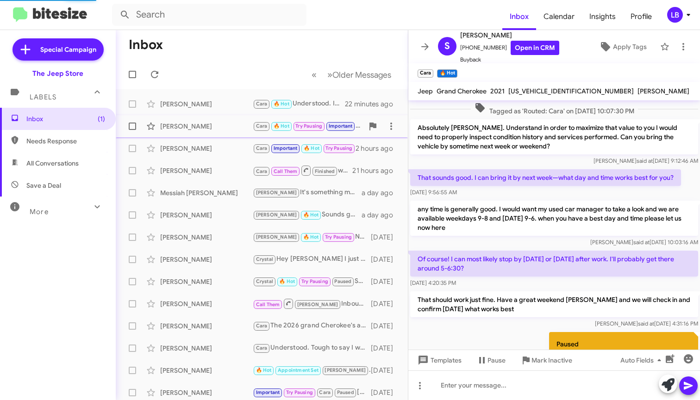
scroll to position [487, 0]
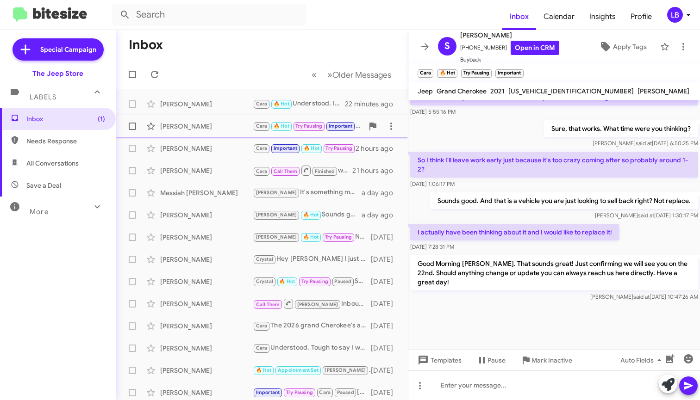
click at [185, 124] on div "[PERSON_NAME]" at bounding box center [206, 126] width 93 height 9
click at [172, 142] on div "[PERSON_NAME] [PERSON_NAME] Important 🔥 Hot Try Pausing Unpaused Hey [PERSON_NA…" at bounding box center [261, 148] width 277 height 19
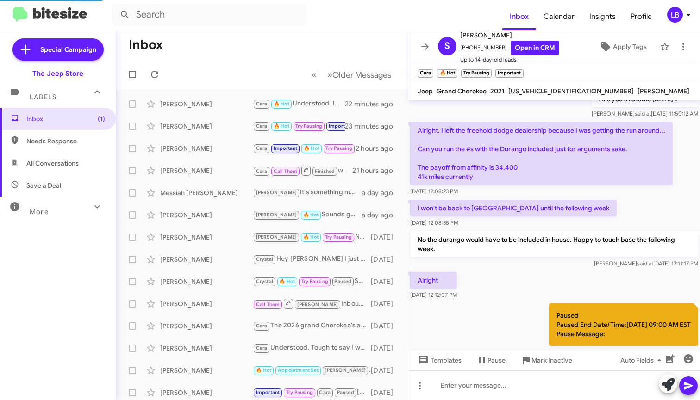
scroll to position [627, 0]
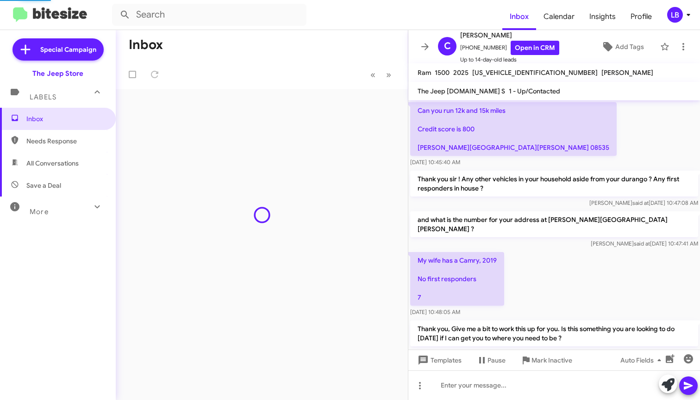
scroll to position [627, 0]
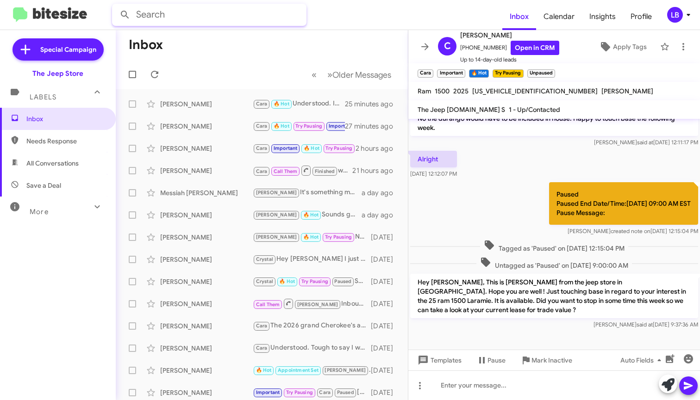
click at [257, 16] on input "text" at bounding box center [209, 15] width 194 height 22
type input "7329155117"
click at [125, 15] on button at bounding box center [125, 15] width 19 height 19
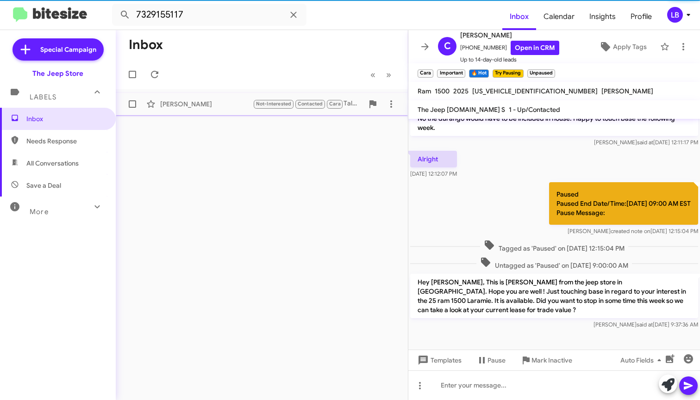
click at [215, 108] on div "[PERSON_NAME]" at bounding box center [206, 104] width 93 height 9
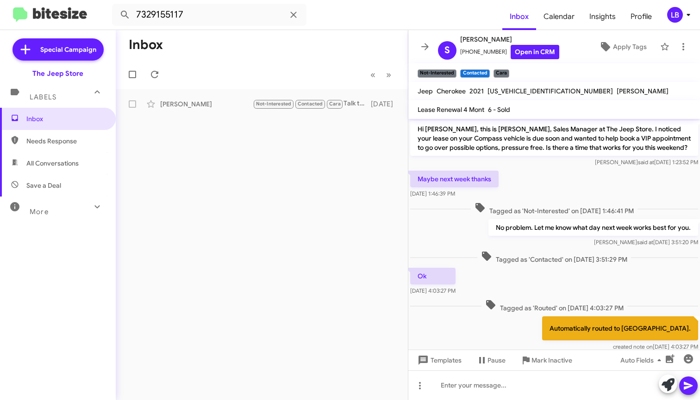
scroll to position [104, 0]
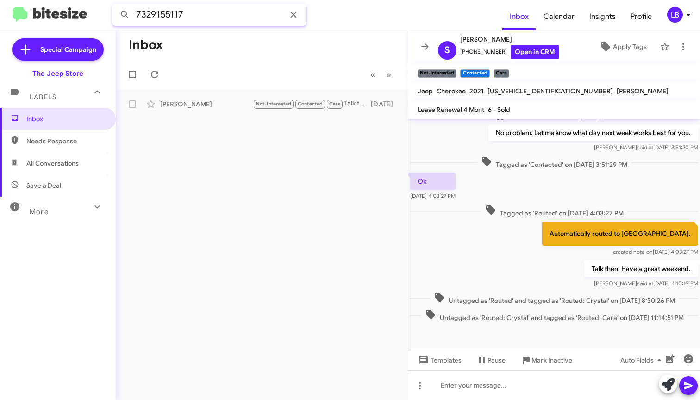
drag, startPoint x: 222, startPoint y: 18, endPoint x: -5, endPoint y: -6, distance: 227.6
click at [0, 0] on html "7329155117 Inbox Calendar Insights Profile LB Special Campaign The Jeep Store L…" at bounding box center [350, 200] width 700 height 400
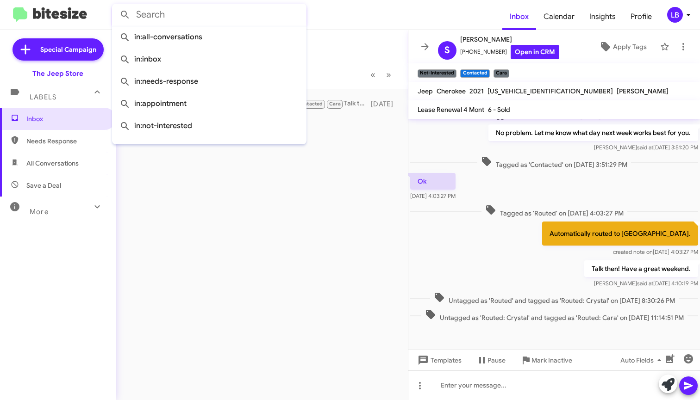
click at [125, 15] on button at bounding box center [125, 15] width 19 height 19
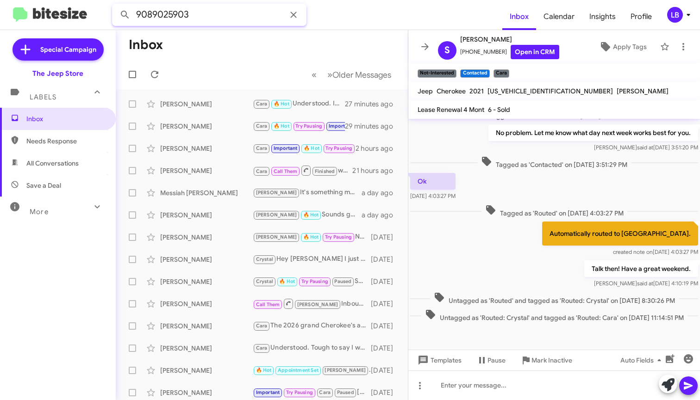
type input "9089025903"
click at [125, 15] on button at bounding box center [125, 15] width 19 height 19
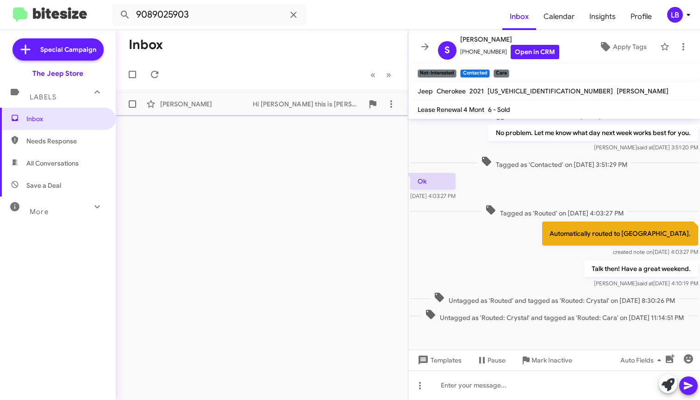
click at [302, 108] on div "Hi Sheila this is Michael Lefthand at The Jeep Store. I'm reaching out because …" at bounding box center [308, 104] width 111 height 9
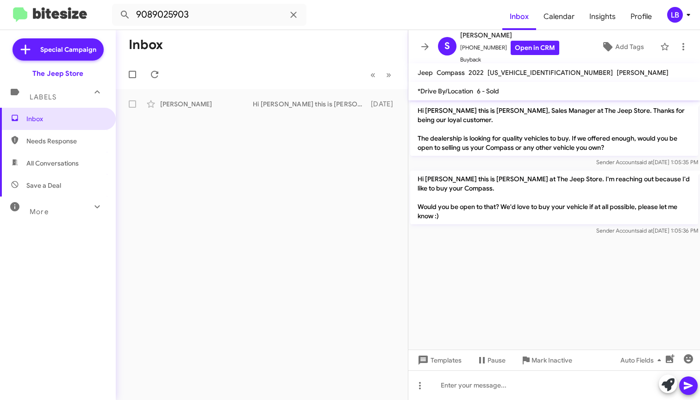
click at [265, 76] on mat-toolbar-row "« Previous » Next" at bounding box center [262, 75] width 292 height 30
click at [228, 30] on mat-divider at bounding box center [350, 30] width 700 height 0
drag, startPoint x: 234, startPoint y: 18, endPoint x: 43, endPoint y: 0, distance: 192.5
click at [43, 0] on html "9089025903 Inbox Calendar Insights Profile LB Special Campaign The Jeep Store L…" at bounding box center [350, 200] width 700 height 400
type input "beverly holland"
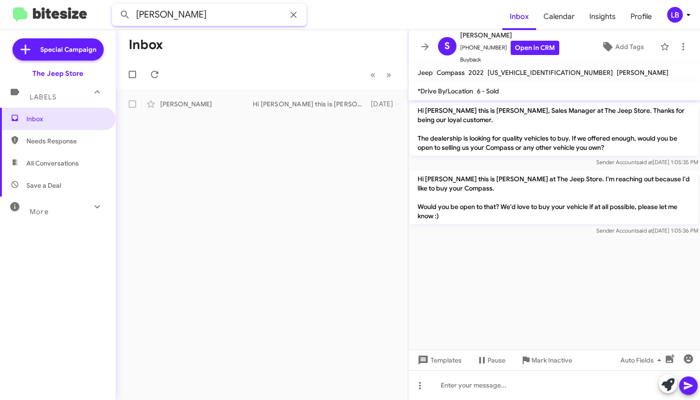
click at [125, 15] on button at bounding box center [125, 15] width 19 height 19
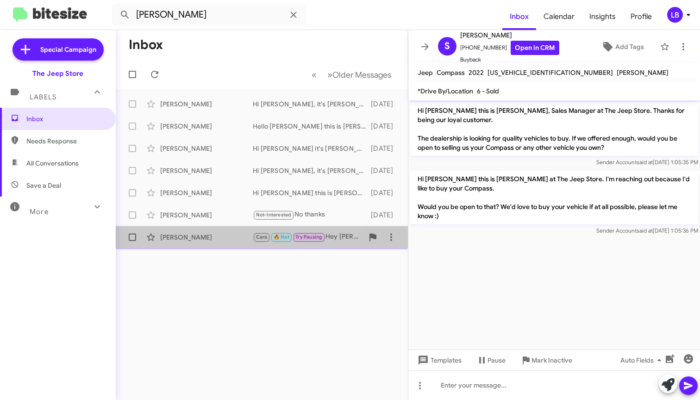
click at [209, 237] on div "Beverly Holland" at bounding box center [206, 237] width 93 height 9
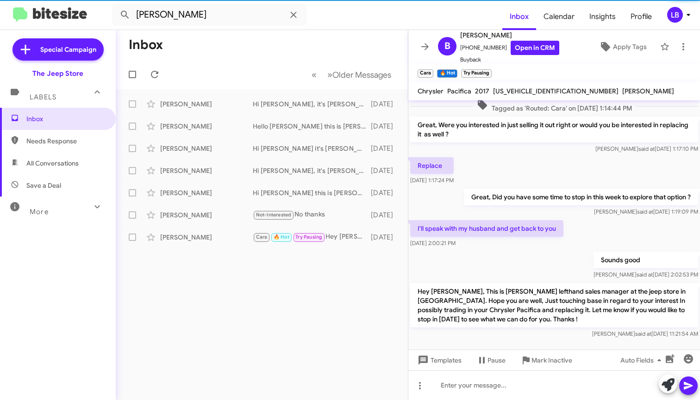
scroll to position [299, 0]
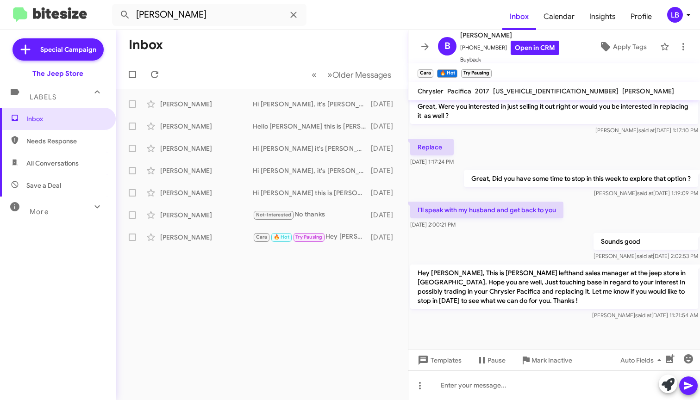
click at [599, 210] on div "I'll speak with my husband and get back to you Aug 21, 2025, 2:00:21 PM" at bounding box center [554, 215] width 292 height 31
click at [555, 144] on div "Replace Aug 21, 2025, 1:17:24 PM" at bounding box center [554, 152] width 292 height 31
click at [506, 230] on div "I'll speak with my husband and get back to you Aug 21, 2025, 2:00:21 PM" at bounding box center [554, 215] width 292 height 31
drag, startPoint x: 209, startPoint y: 1, endPoint x: 212, endPoint y: 22, distance: 21.1
click at [209, 2] on mat-toolbar "beverly holland Inbox Calendar Insights Profile LB" at bounding box center [350, 15] width 700 height 30
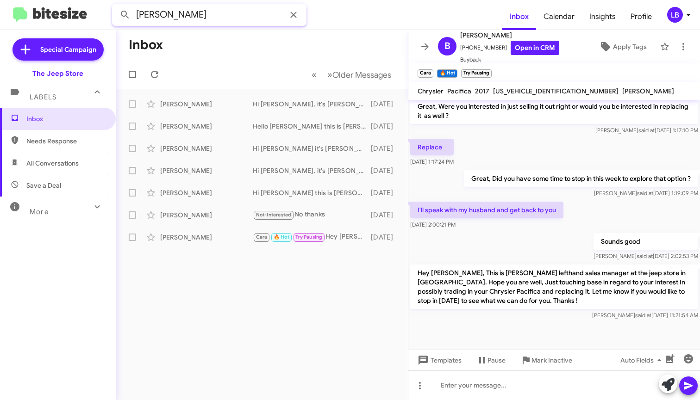
click at [213, 21] on input "beverly holland" at bounding box center [209, 15] width 194 height 22
drag, startPoint x: 192, startPoint y: 19, endPoint x: 78, endPoint y: 6, distance: 114.2
click at [83, 8] on mat-toolbar "beverly holland Inbox Calendar Insights Profile LB" at bounding box center [350, 15] width 700 height 30
click at [125, 15] on button at bounding box center [125, 15] width 19 height 19
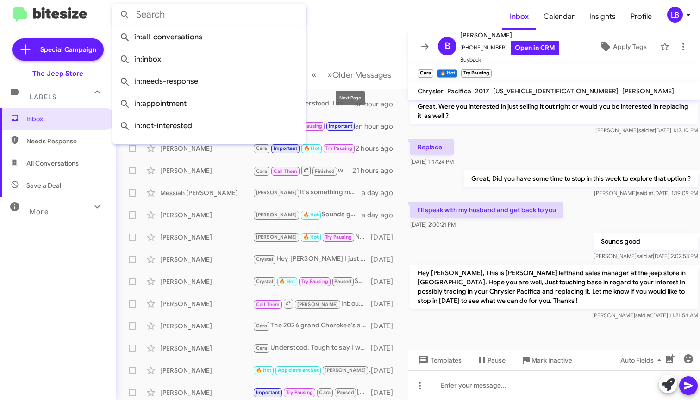
click at [339, 39] on mat-toolbar-row "Inbox" at bounding box center [262, 45] width 292 height 30
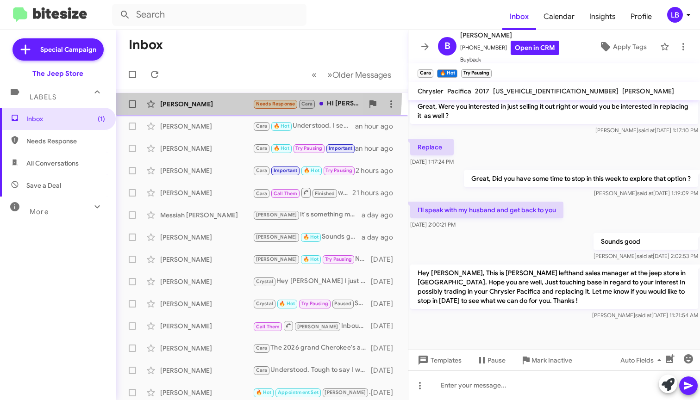
click at [205, 94] on span "Robert Giblin Needs Response Cara Hi Mike, we would like to get a compas lease …" at bounding box center [262, 104] width 292 height 22
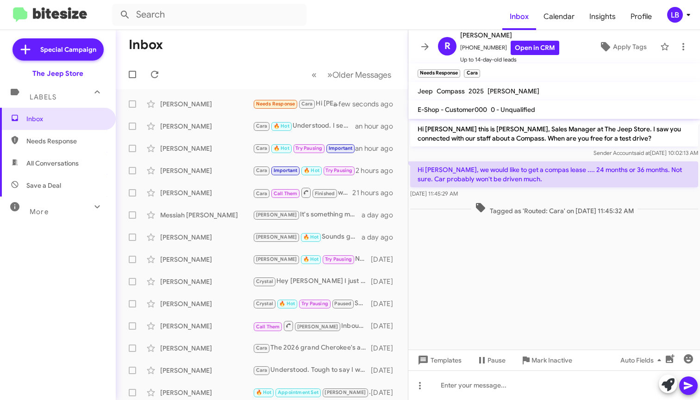
click at [502, 153] on div "Sender Account said at Sep 11, 2025, 10:02:13 AM" at bounding box center [554, 153] width 288 height 9
drag, startPoint x: 497, startPoint y: 46, endPoint x: 466, endPoint y: 51, distance: 31.5
click at [466, 51] on span "+12012408235 Open in CRM" at bounding box center [509, 48] width 99 height 14
copy span "2012408235"
click at [274, 38] on mat-toolbar-row "Inbox" at bounding box center [262, 45] width 292 height 30
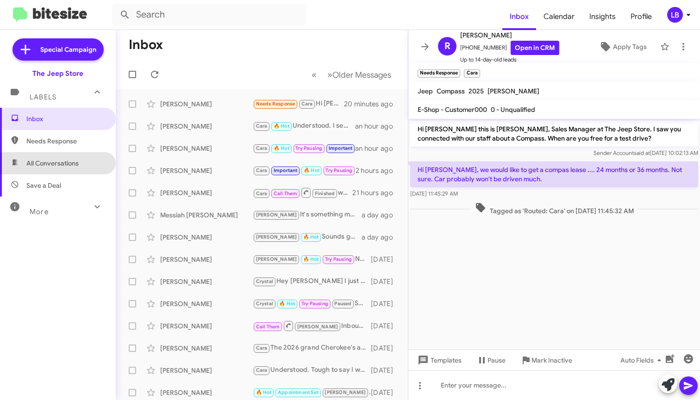
click at [63, 167] on span "All Conversations" at bounding box center [52, 163] width 52 height 9
type input "in:all-conversations"
